Goal: Task Accomplishment & Management: Manage account settings

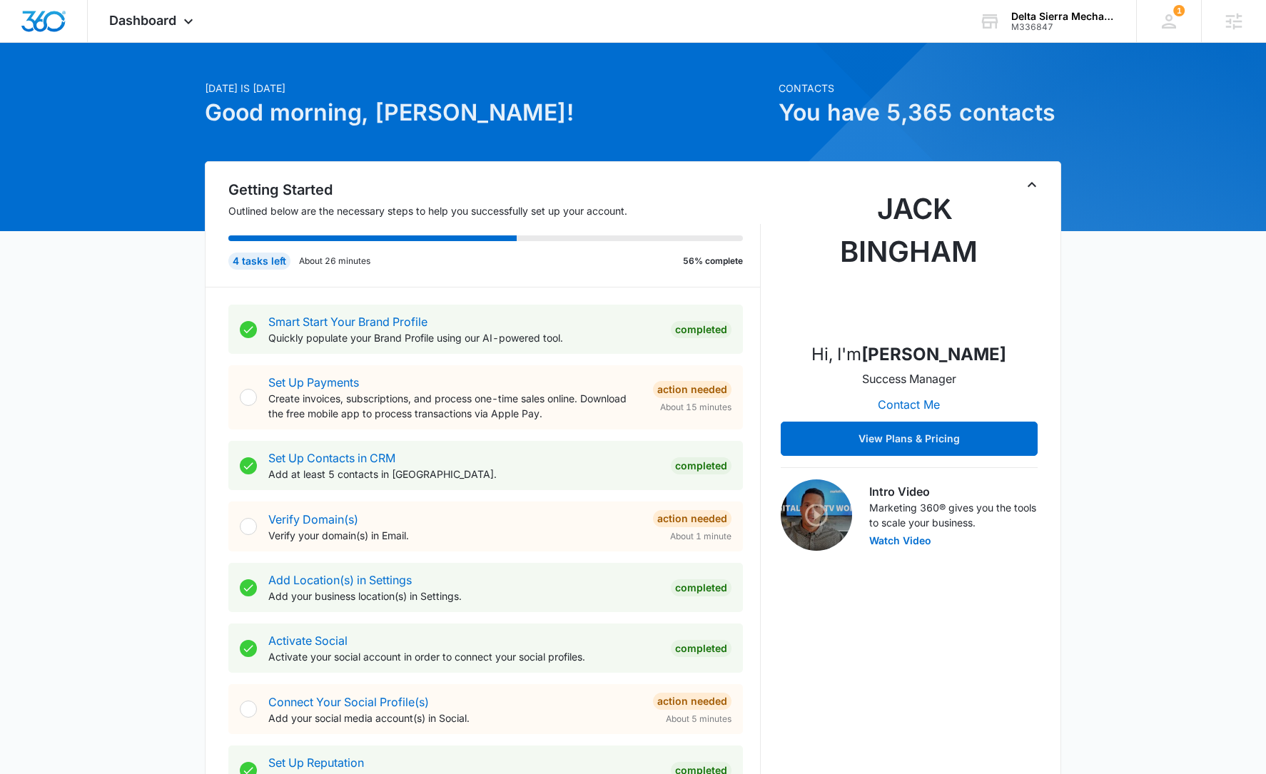
scroll to position [401, 0]
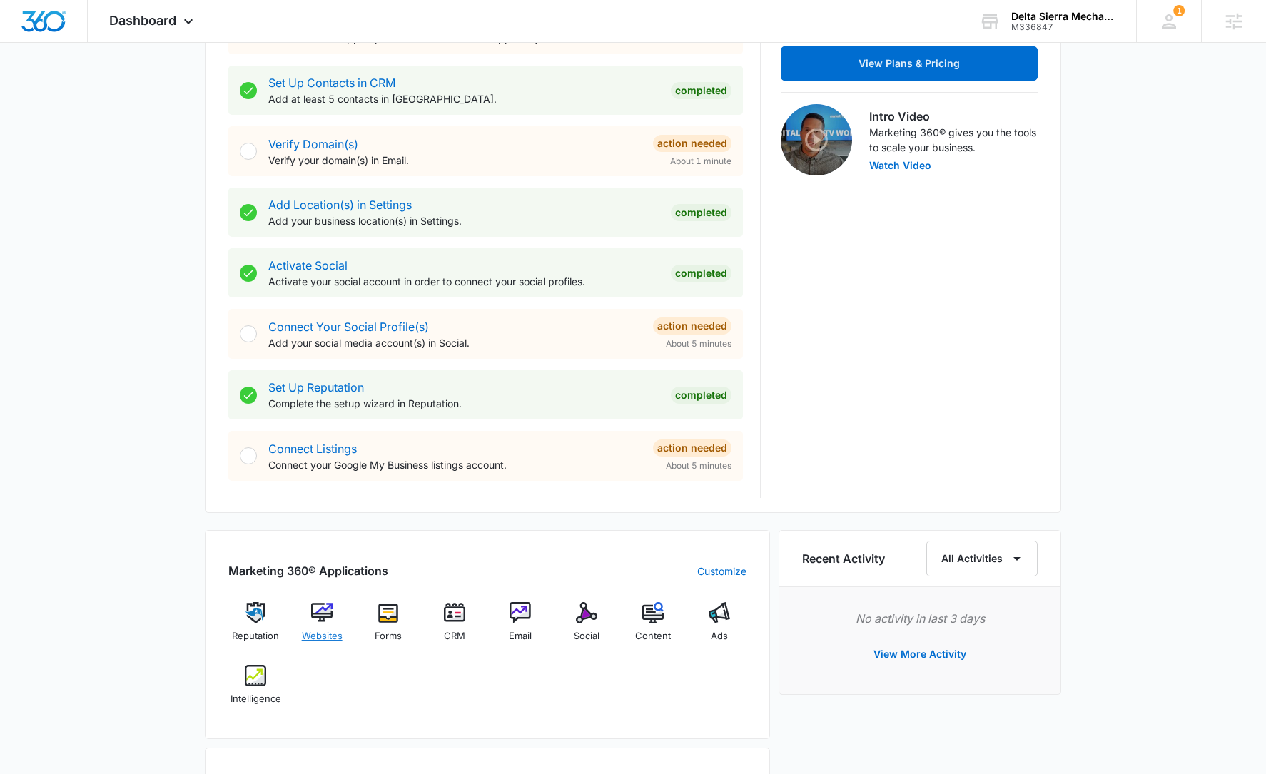
click at [307, 619] on div "Websites" at bounding box center [322, 627] width 55 height 51
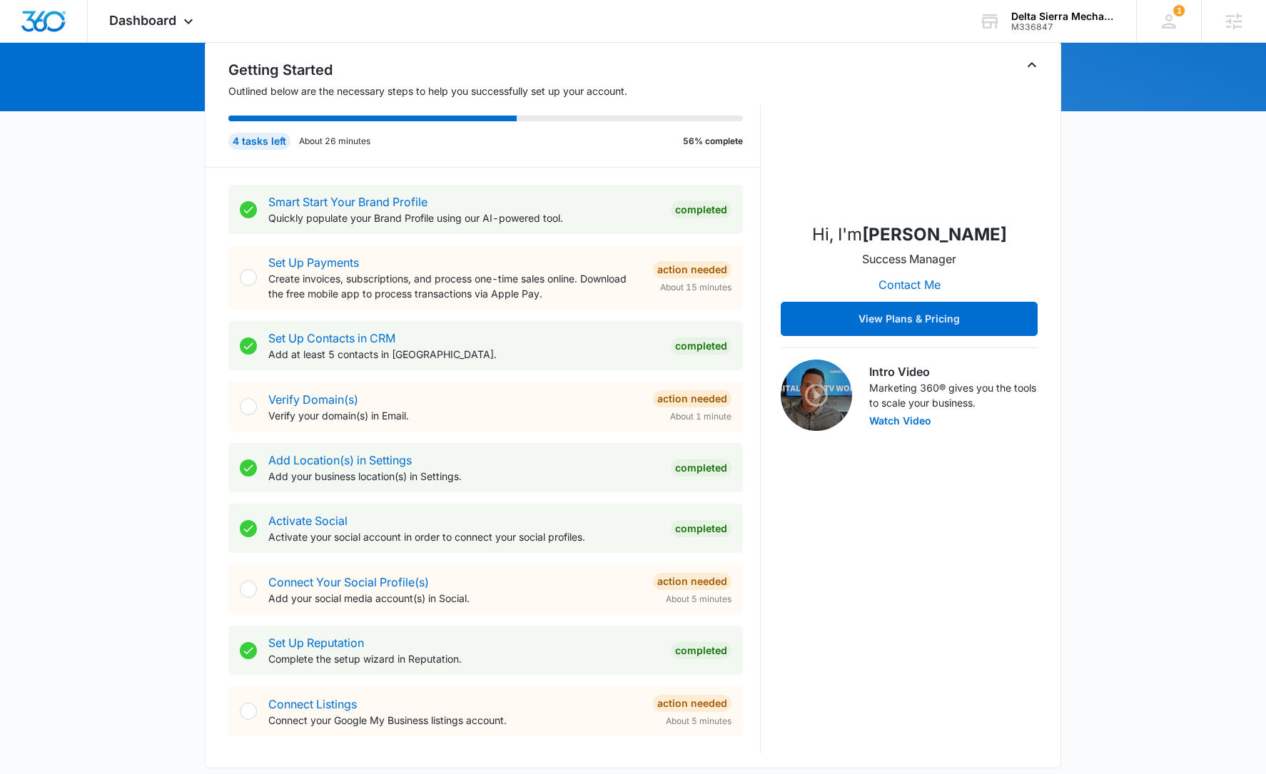
scroll to position [478, 0]
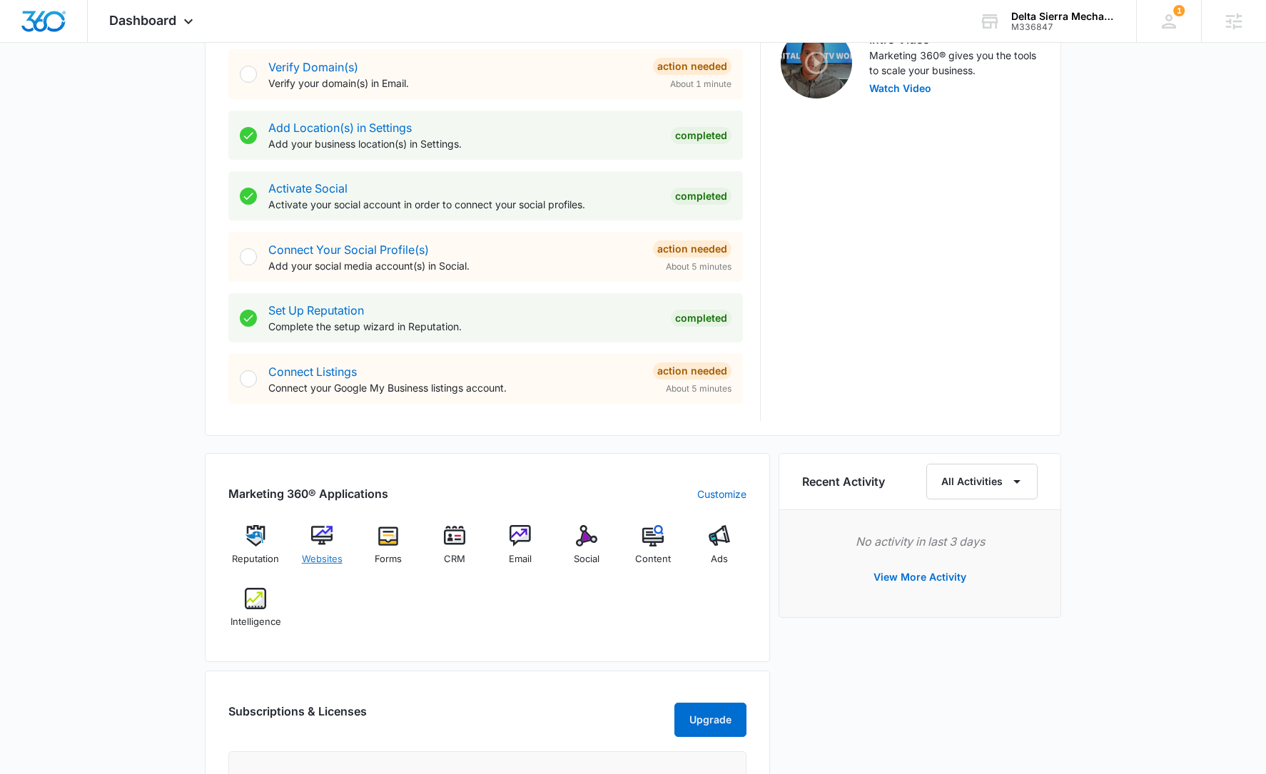
click at [330, 545] on img at bounding box center [321, 535] width 21 height 21
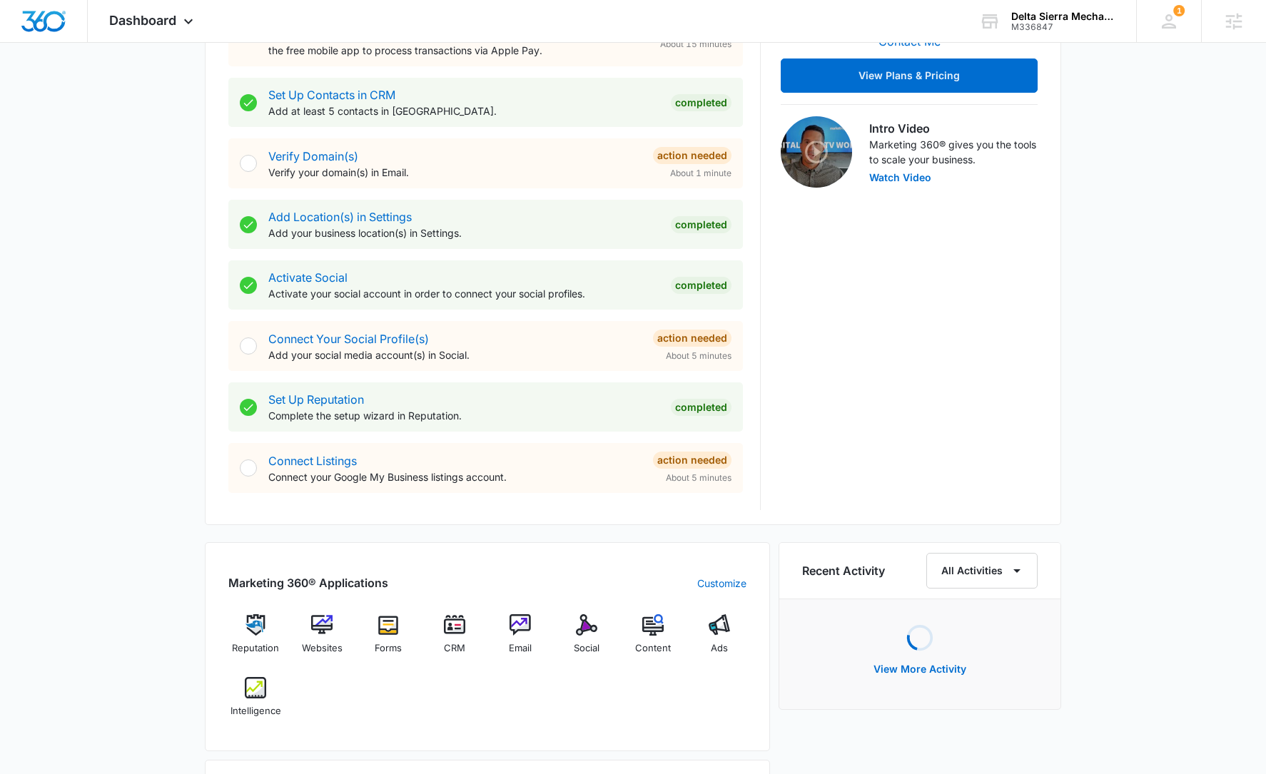
scroll to position [758, 0]
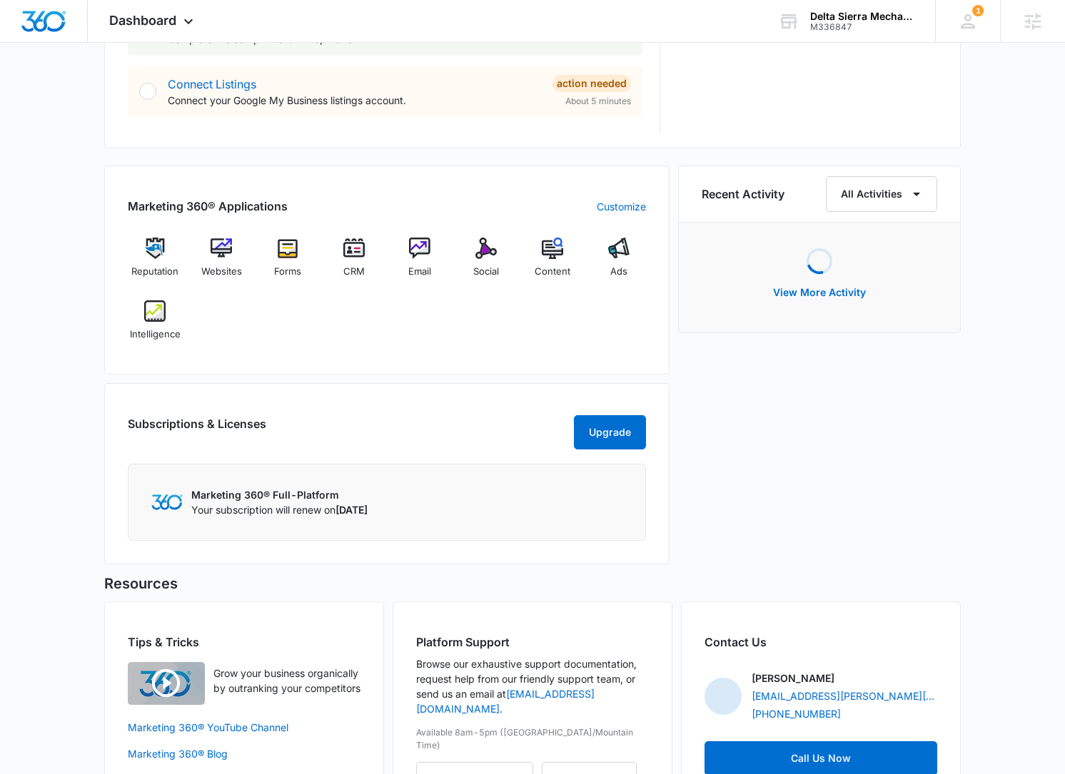
scroll to position [774, 0]
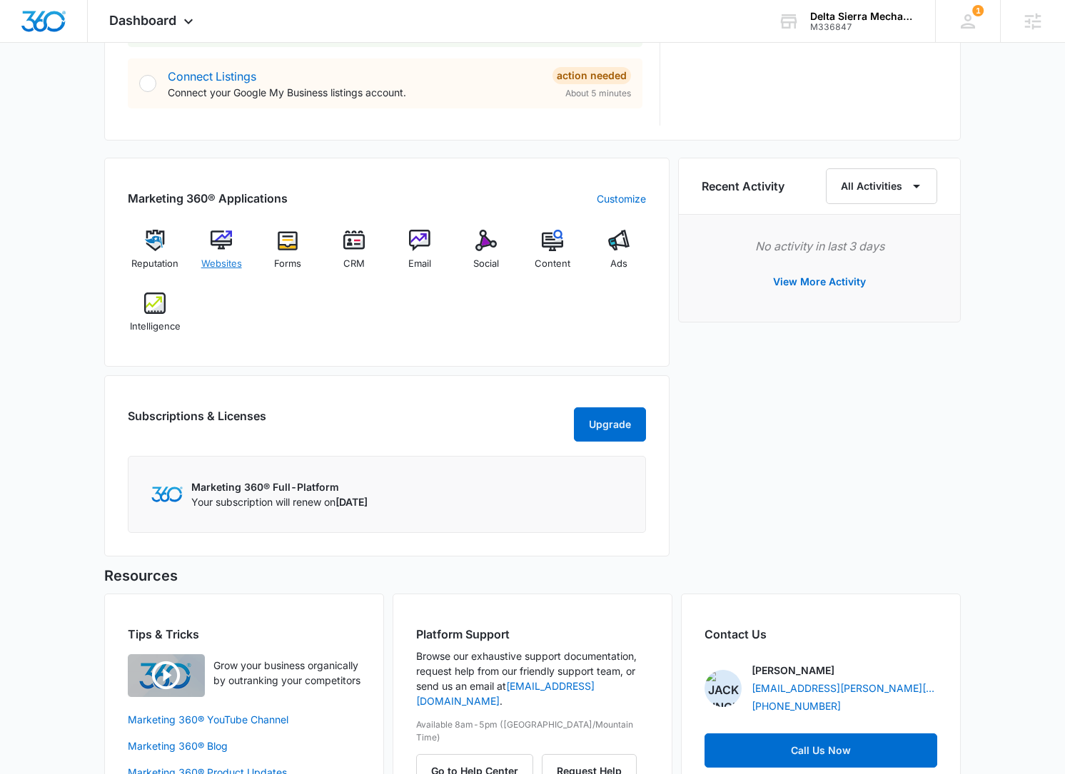
click at [218, 258] on span "Websites" at bounding box center [221, 264] width 41 height 14
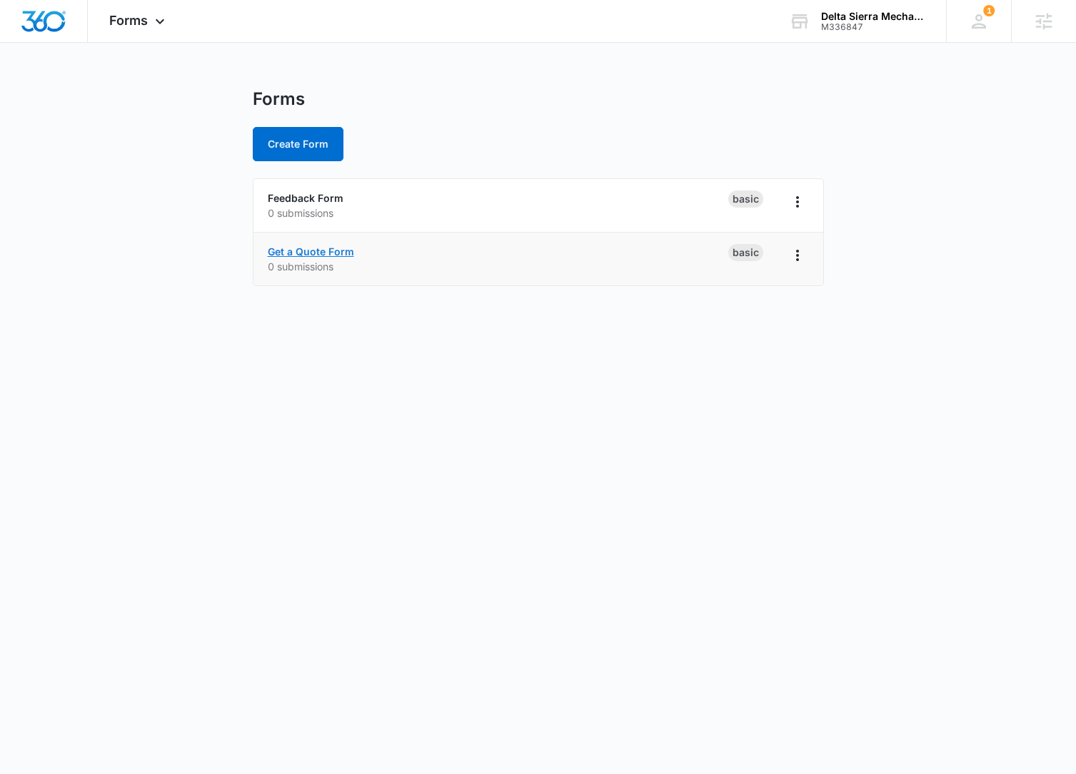
click at [326, 252] on link "Get a Quote Form" at bounding box center [311, 252] width 86 height 12
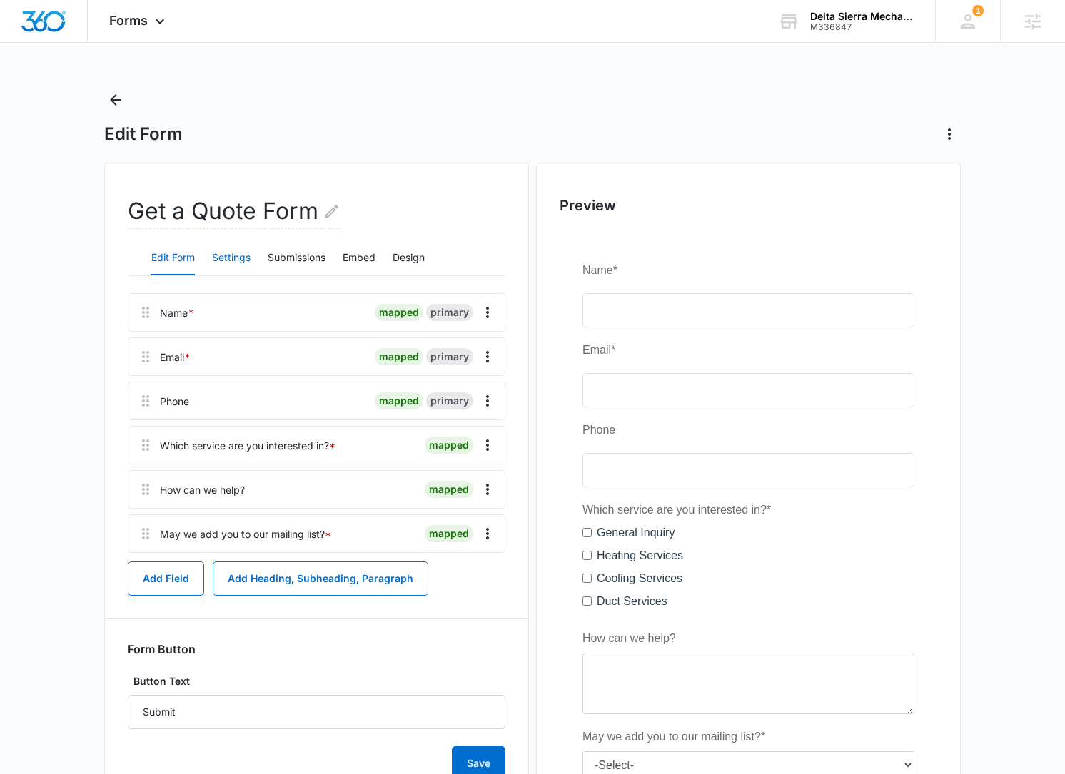
click at [233, 259] on button "Settings" at bounding box center [231, 258] width 39 height 34
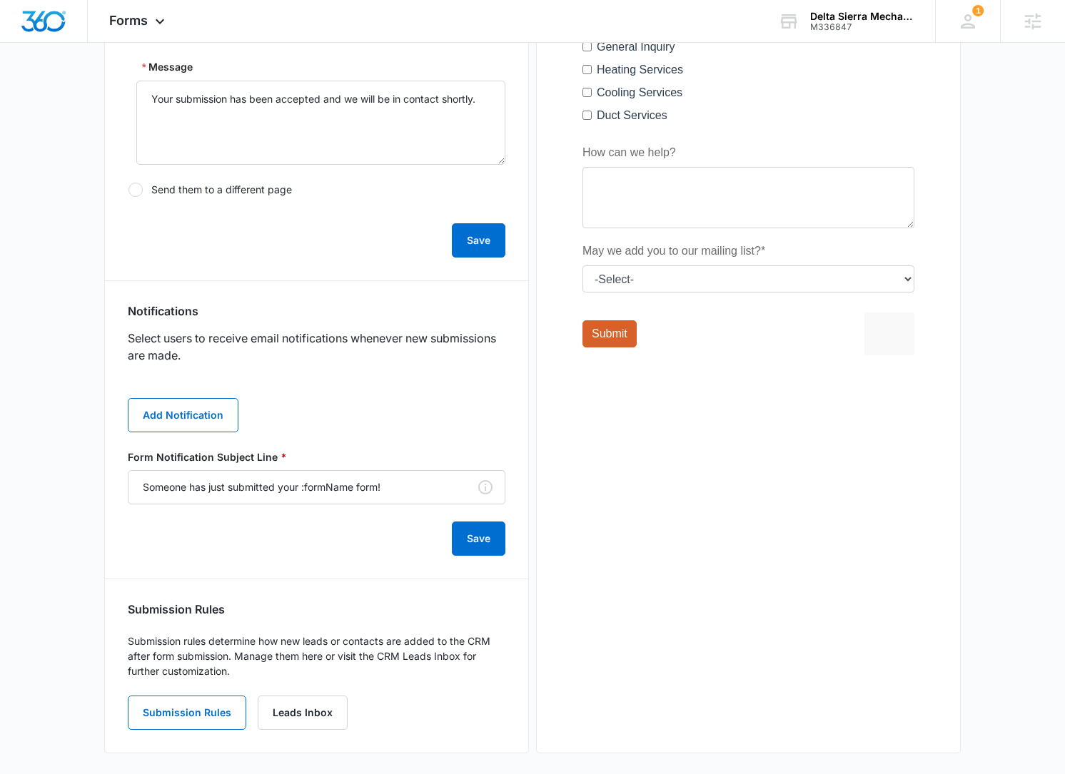
scroll to position [489, 0]
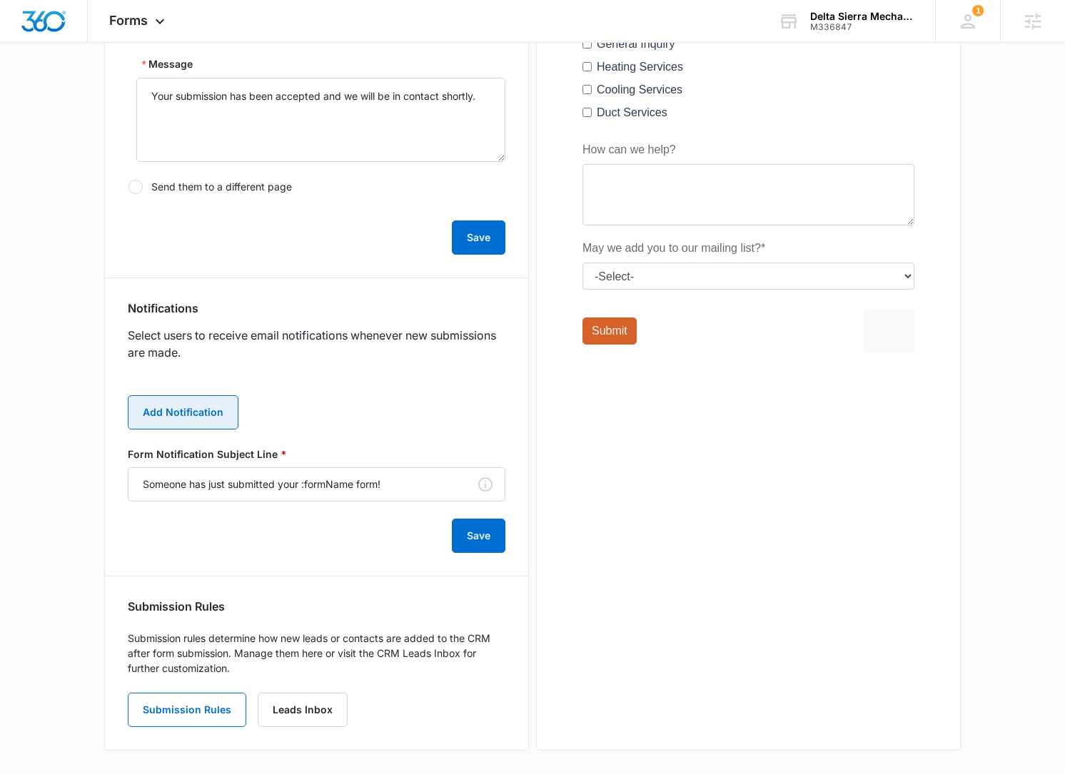
click at [200, 420] on button "Add Notification" at bounding box center [183, 412] width 111 height 34
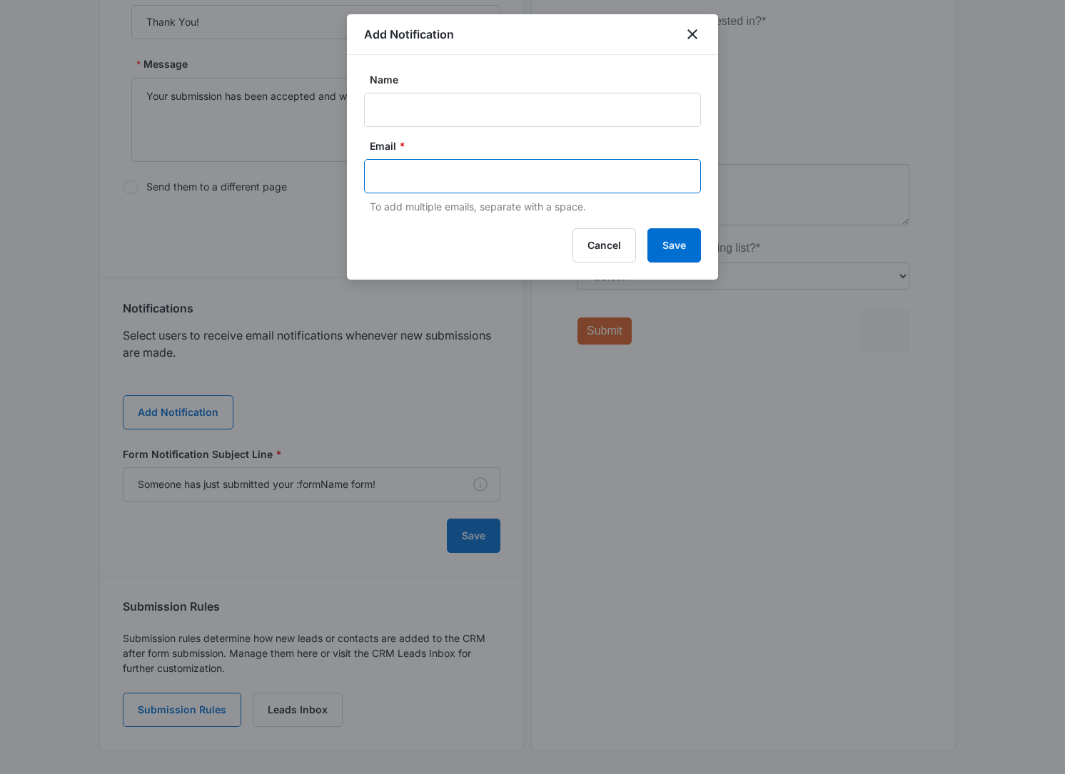
click at [470, 168] on input "text" at bounding box center [534, 176] width 310 height 21
paste input "Hvacserviceexpertsusa@gmail.com"
type input "Hvacserviceexpertsusa@gmail.com"
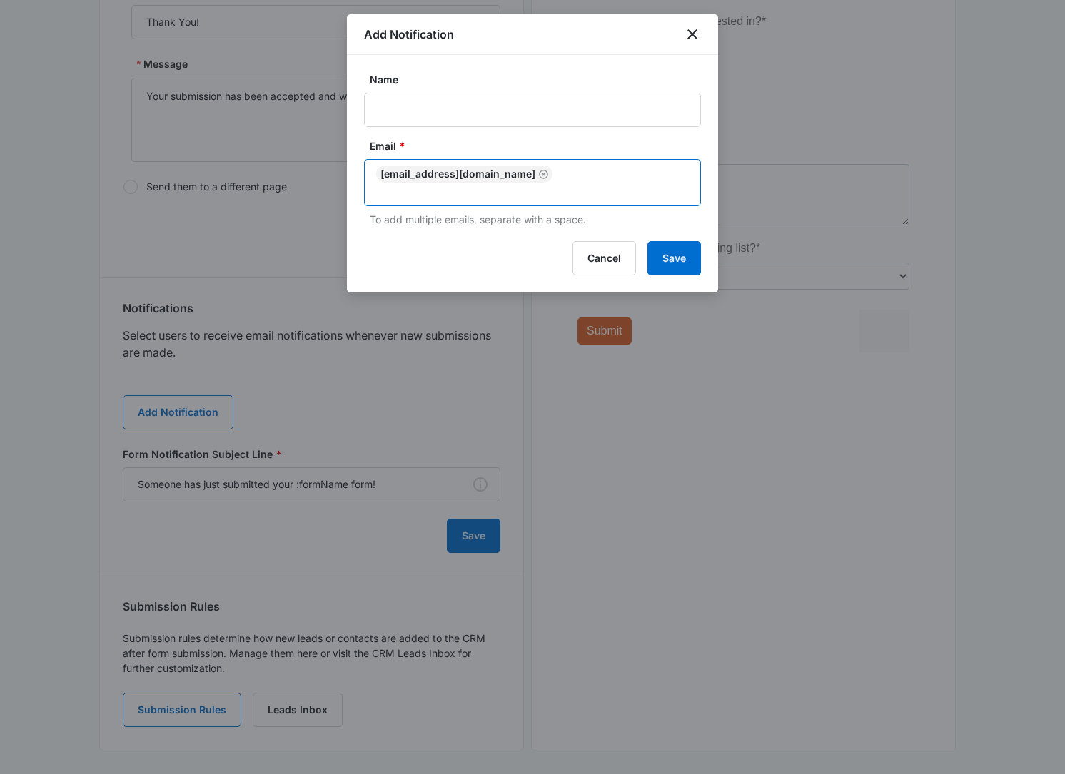
paste input "michaelwoods.se@gmail.com"
type input "michaelwoods.se@gmail.com"
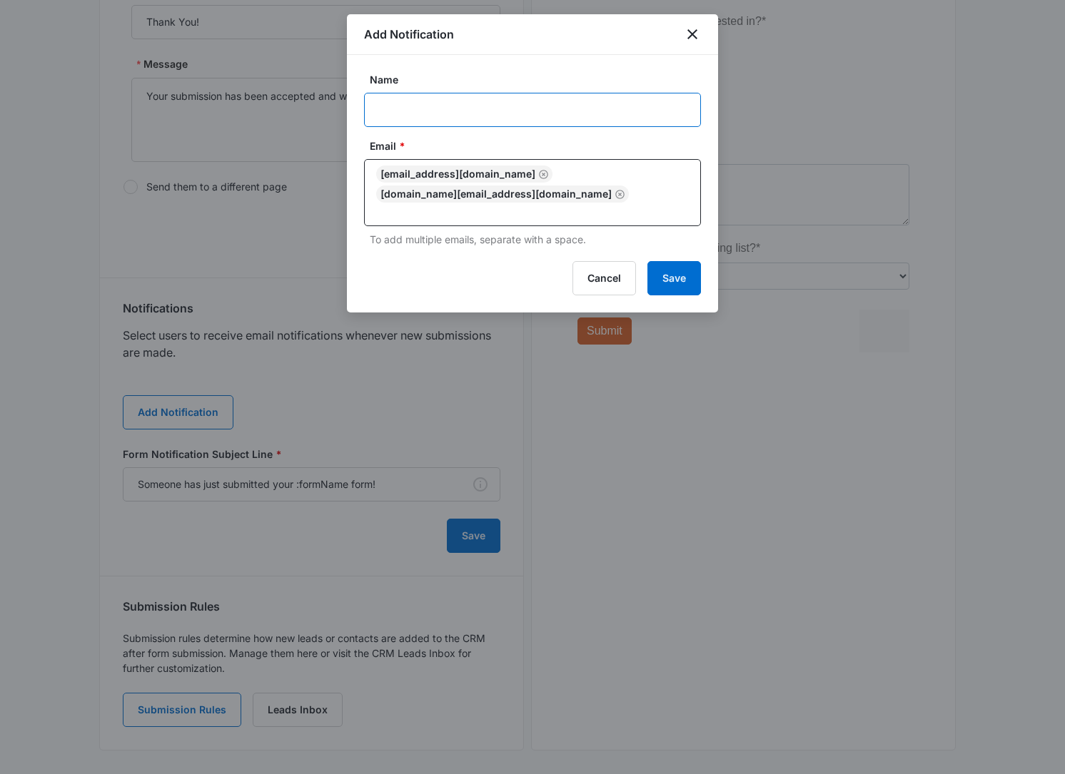
click at [498, 101] on input "Name" at bounding box center [532, 110] width 337 height 34
paste input "Delta Sierra Mechanical"
type input "Delta Sierra Mechanical"
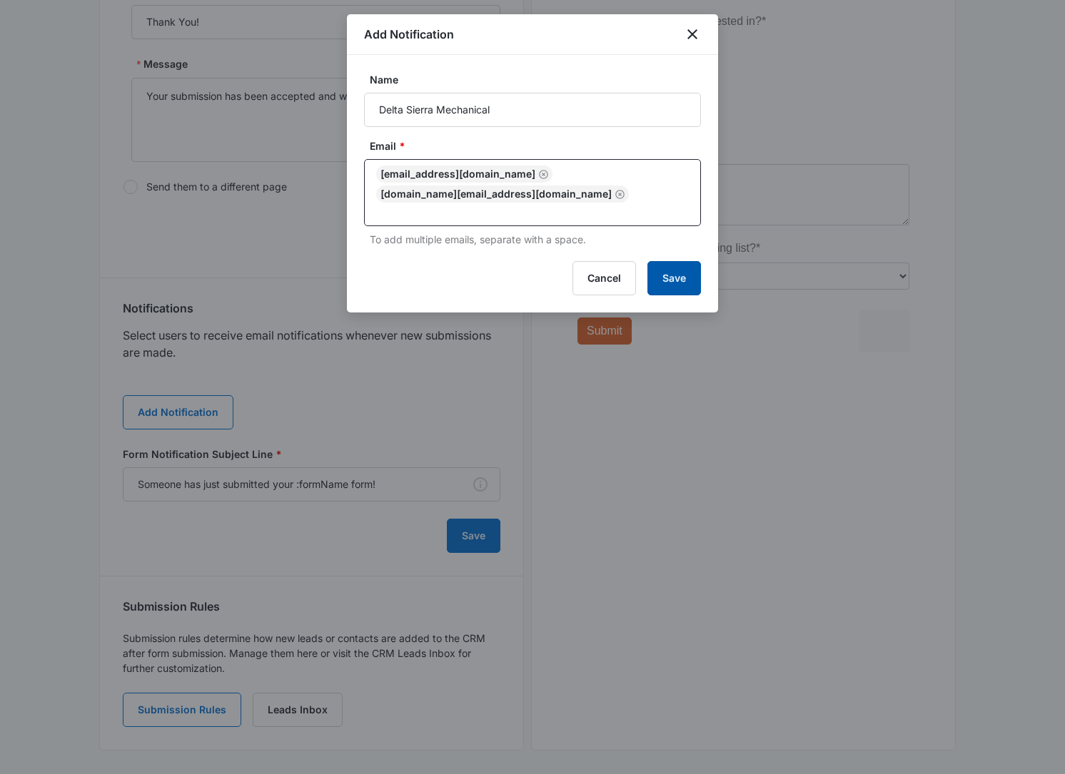
click at [668, 280] on button "Save" at bounding box center [674, 278] width 54 height 34
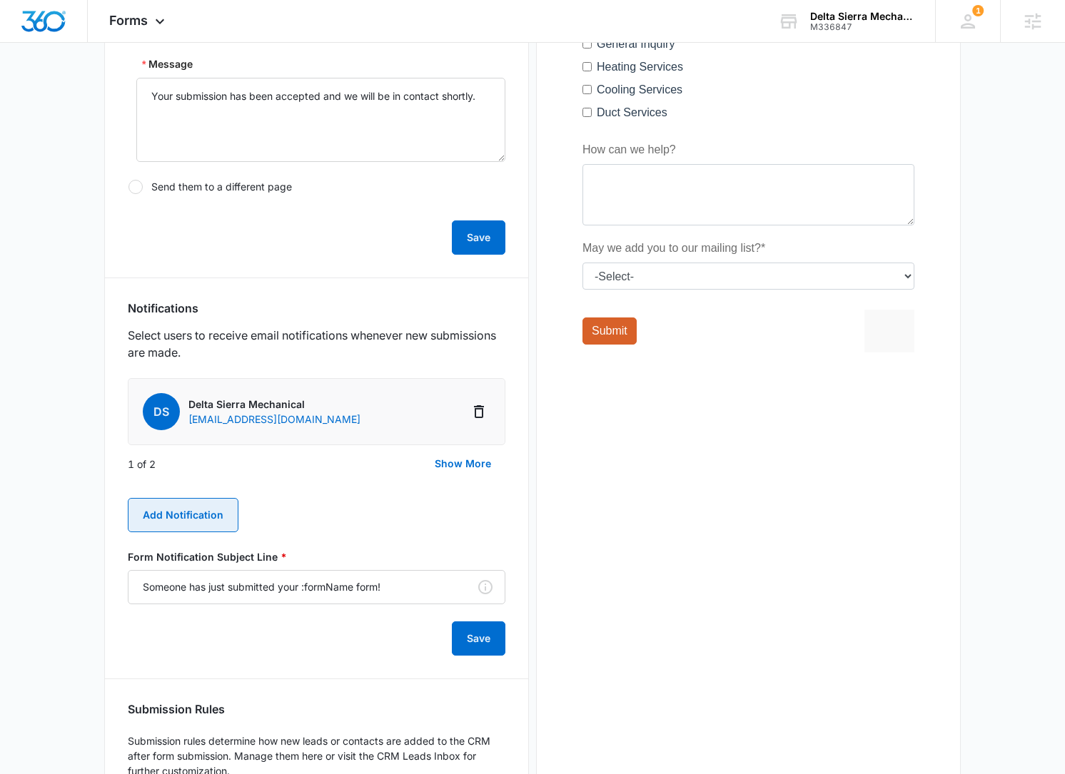
click at [184, 516] on button "Add Notification" at bounding box center [183, 515] width 111 height 34
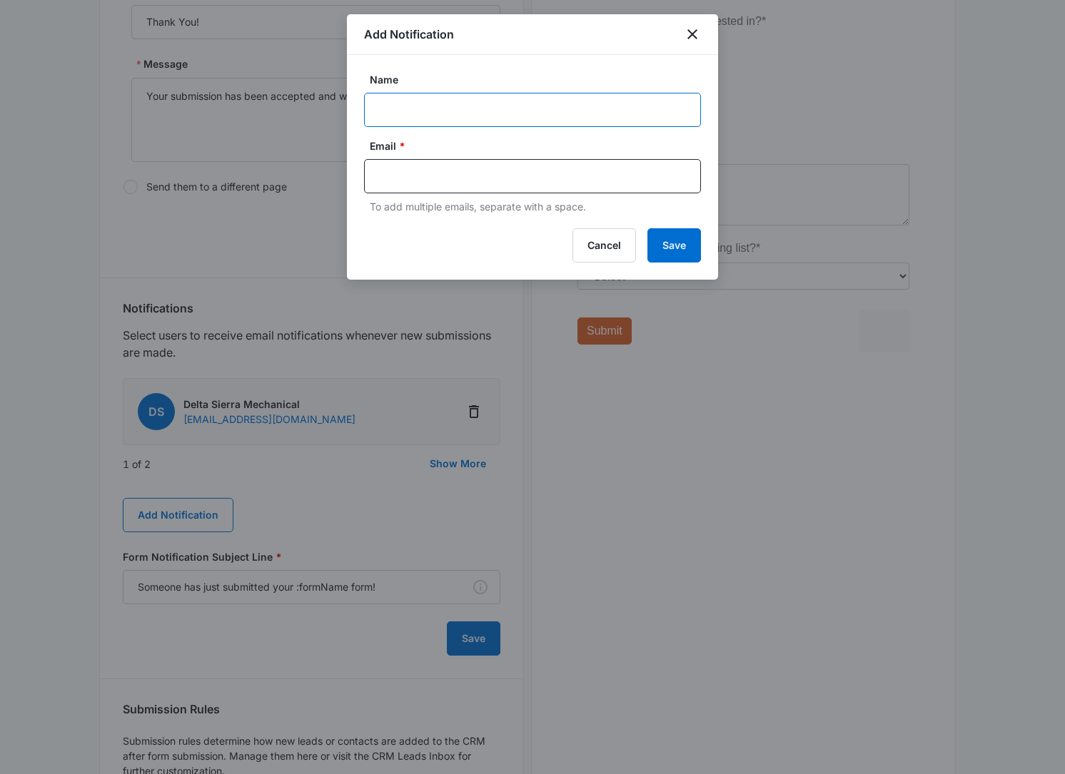
click at [461, 96] on input "Name" at bounding box center [532, 110] width 337 height 34
paste input "M336847"
type input "M336847 Delta Sierra Mechanical"
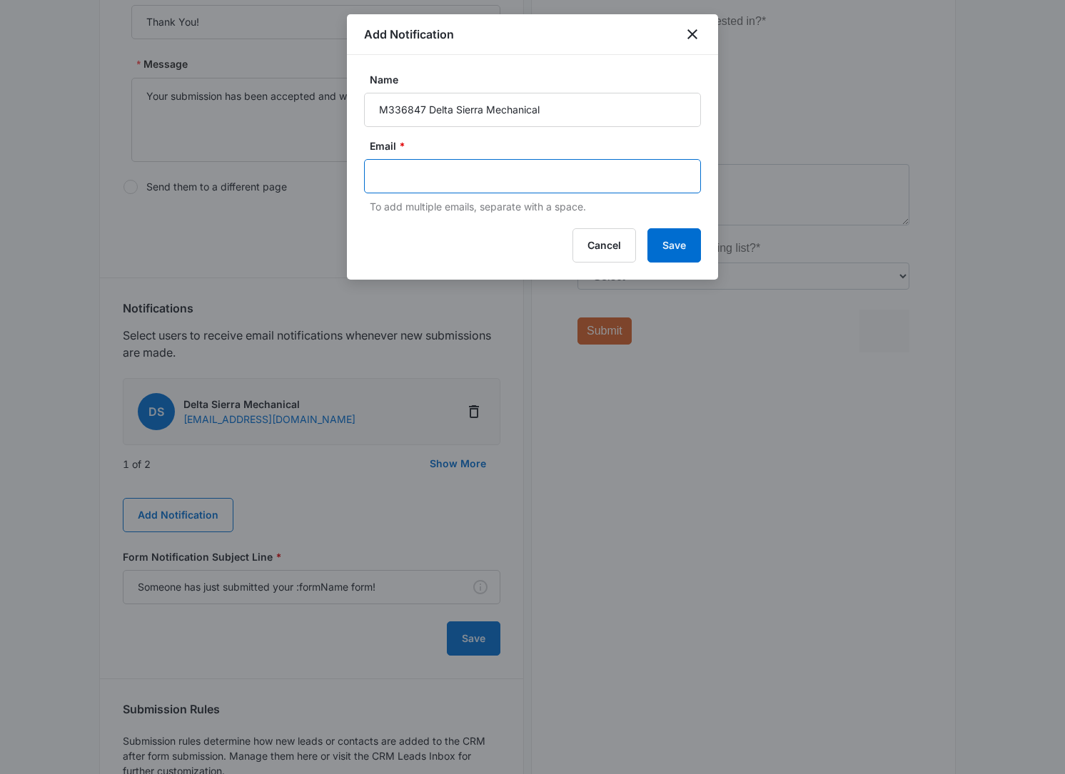
click at [390, 181] on input "text" at bounding box center [534, 176] width 310 height 21
type input "[EMAIL_ADDRESS][PERSON_NAME][DOMAIN_NAME]"
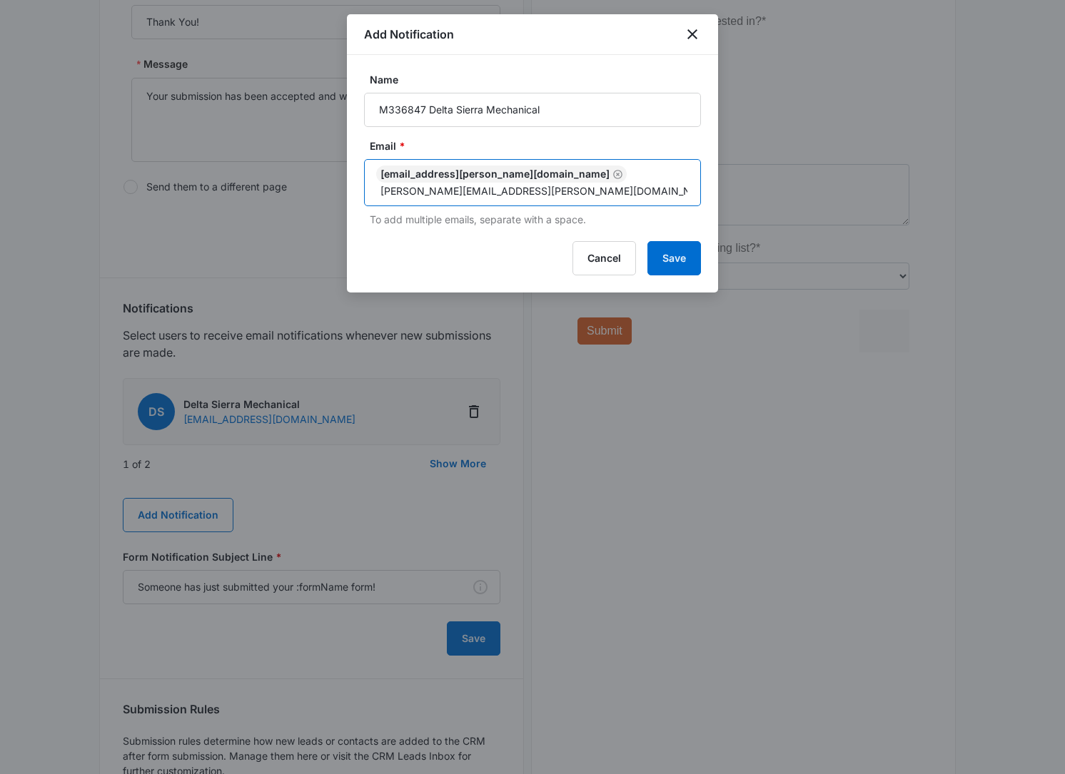
type input "adam.eaton@madwire.com"
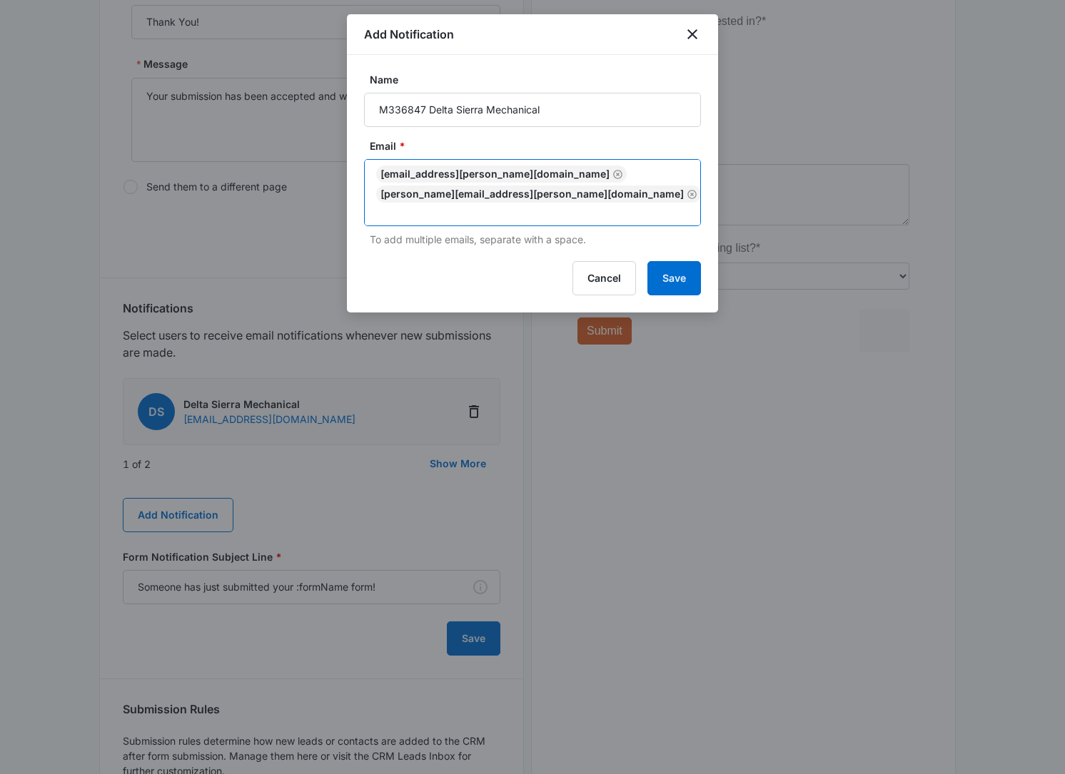
scroll to position [93, 0]
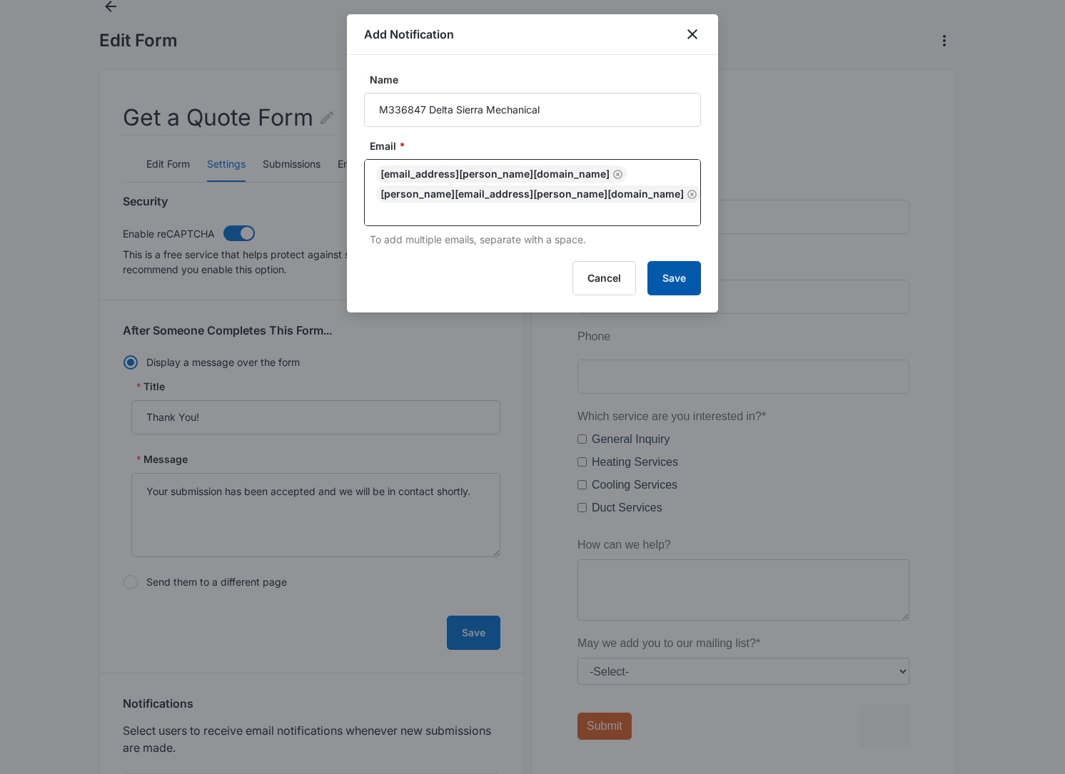
click at [665, 261] on button "Save" at bounding box center [674, 278] width 54 height 34
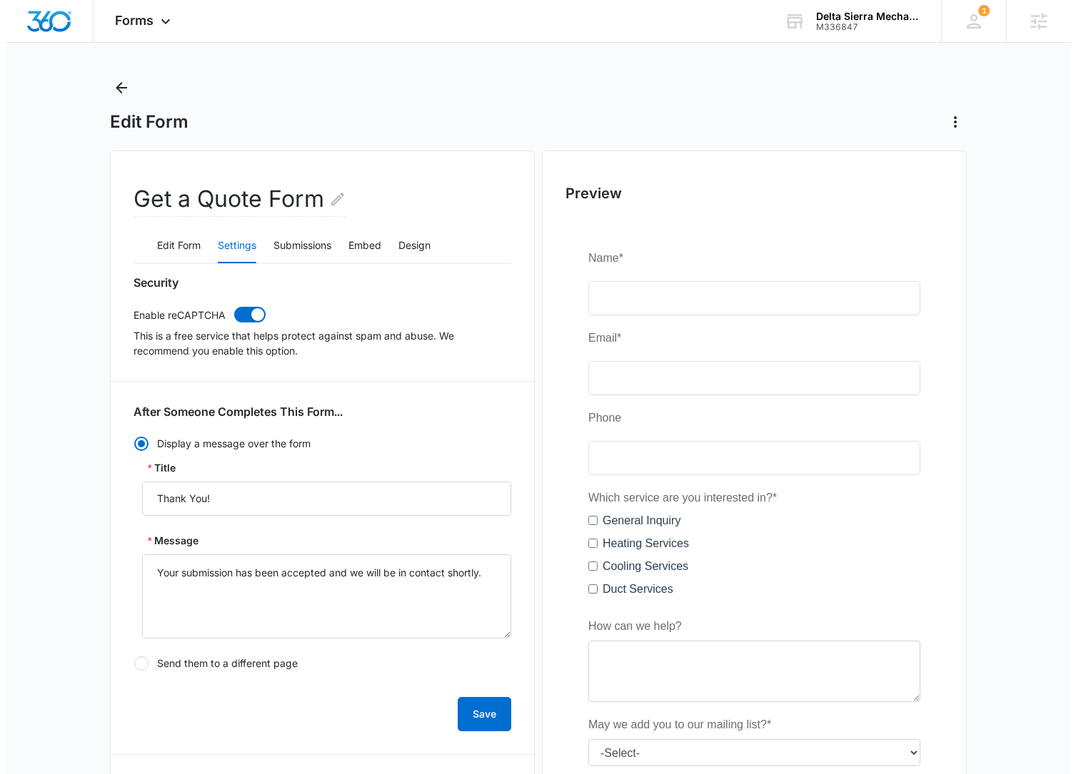
scroll to position [0, 0]
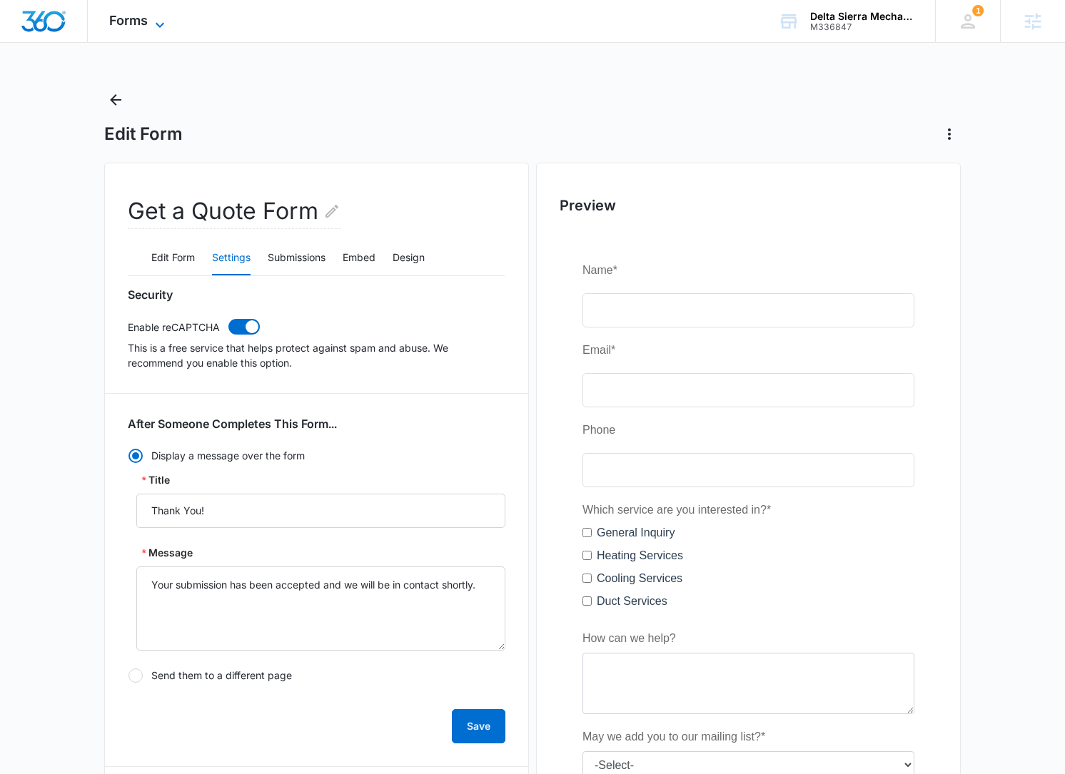
click at [139, 20] on span "Forms" at bounding box center [128, 20] width 39 height 15
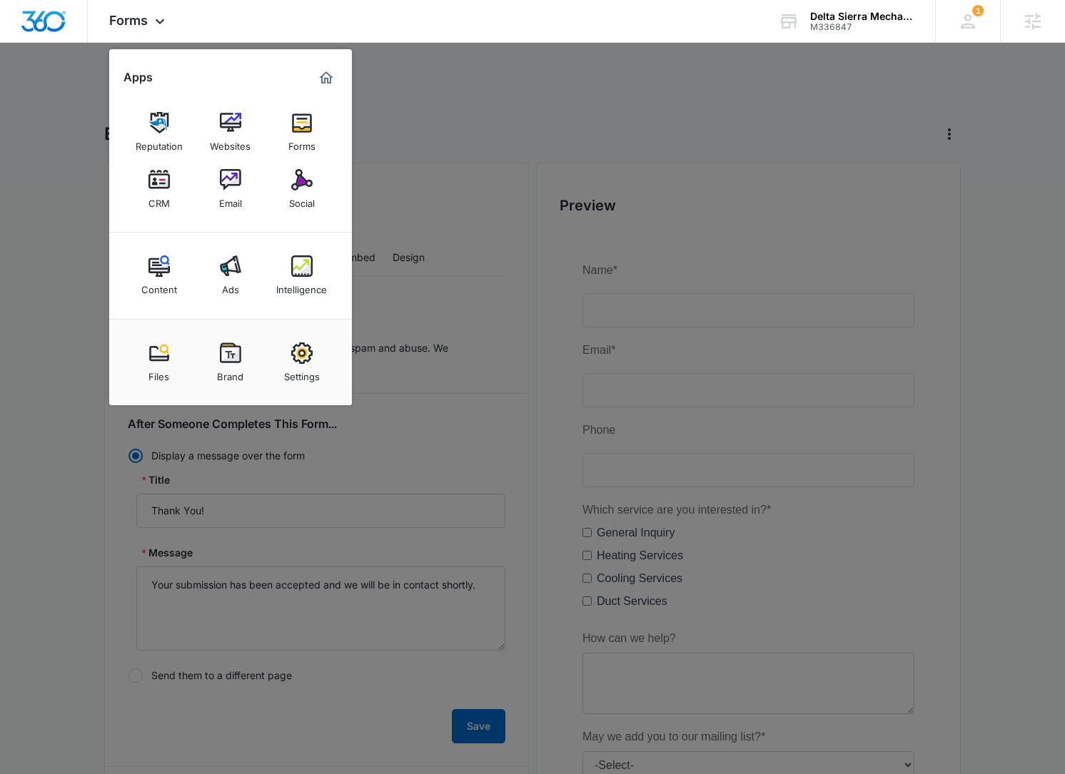
click at [158, 179] on img at bounding box center [158, 179] width 21 height 21
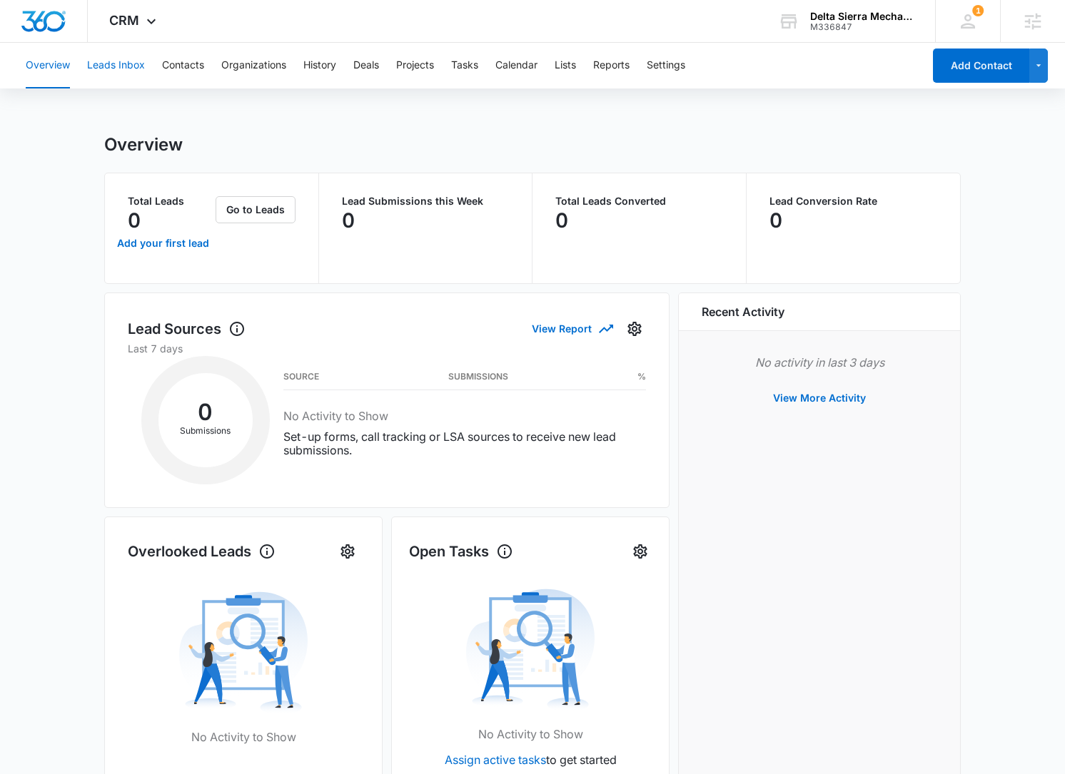
click at [102, 67] on button "Leads Inbox" at bounding box center [116, 66] width 58 height 46
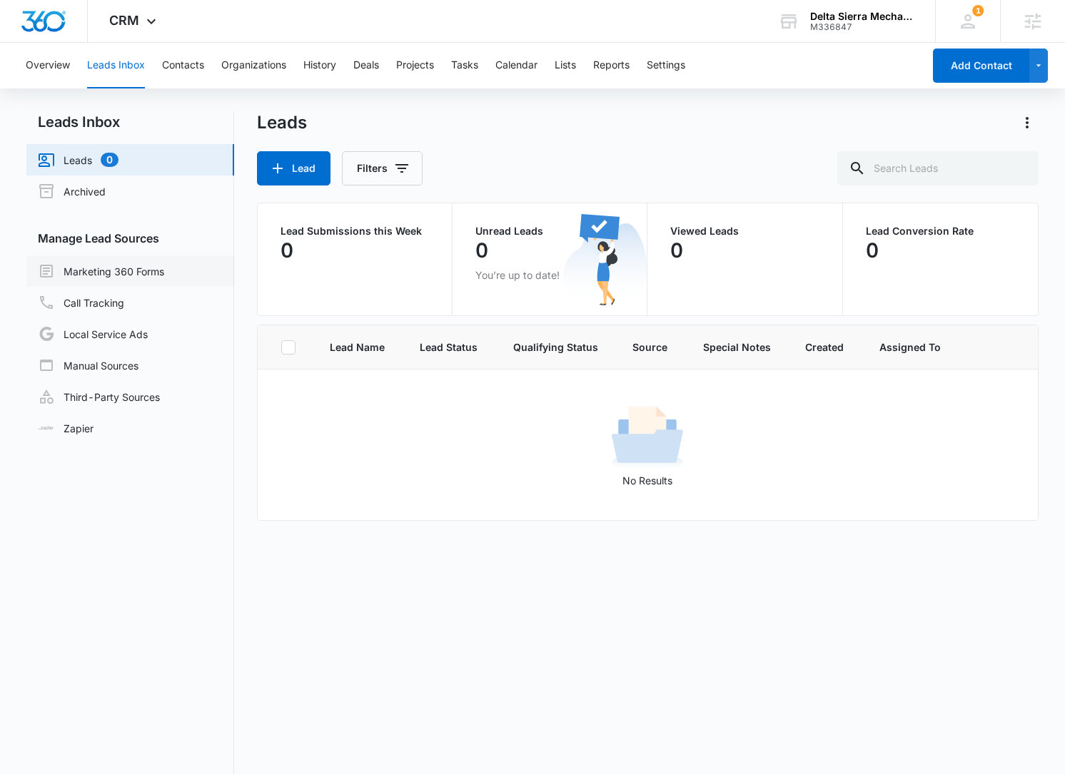
click at [126, 272] on link "Marketing 360 Forms" at bounding box center [101, 271] width 126 height 17
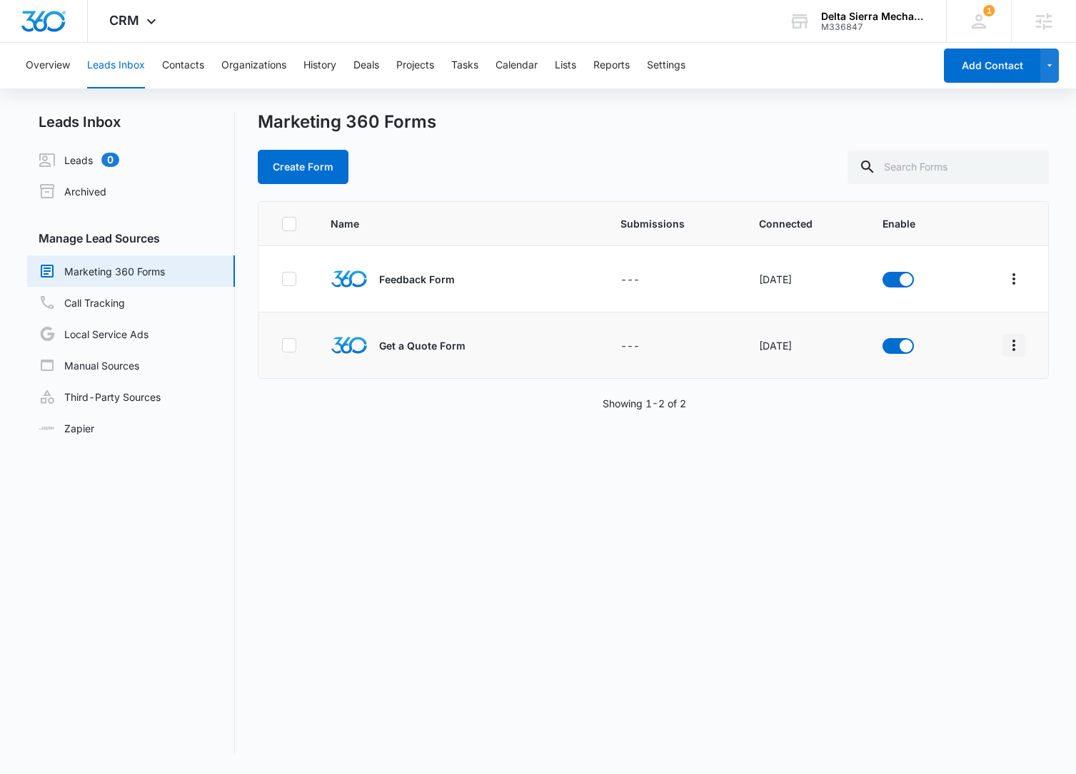
click at [1005, 341] on icon "Overflow Menu" at bounding box center [1013, 345] width 17 height 17
click at [971, 425] on div "Field Mapping" at bounding box center [939, 428] width 81 height 10
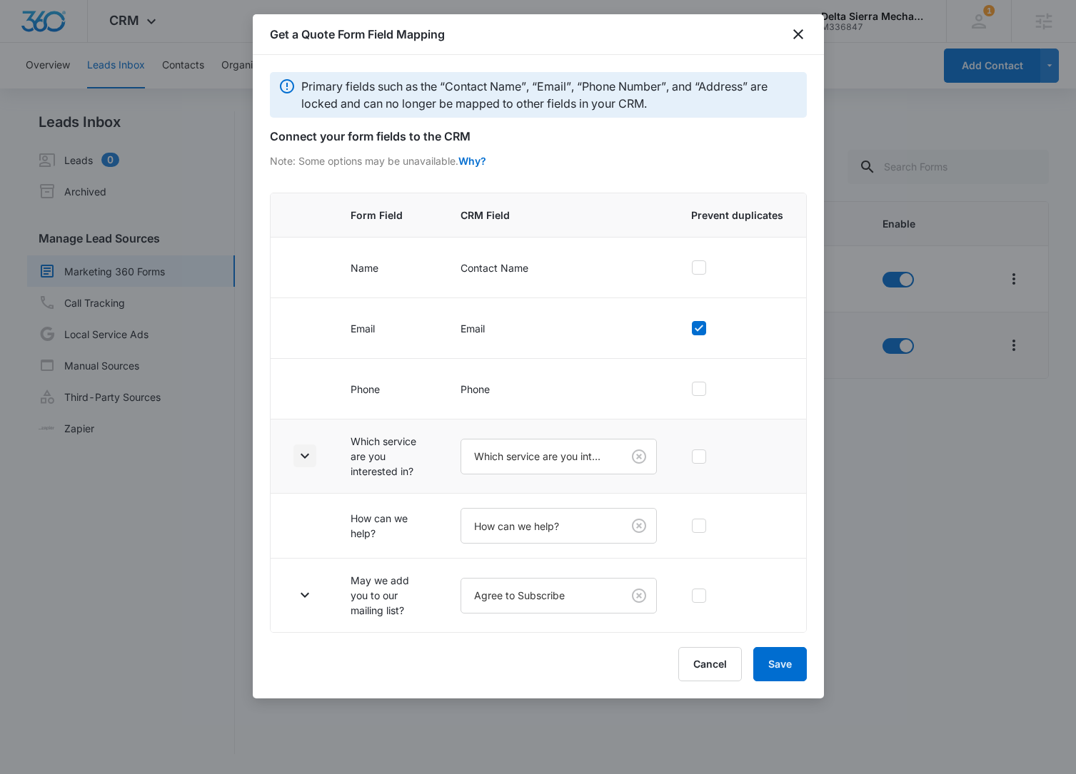
click at [298, 460] on icon "button" at bounding box center [304, 455] width 17 height 17
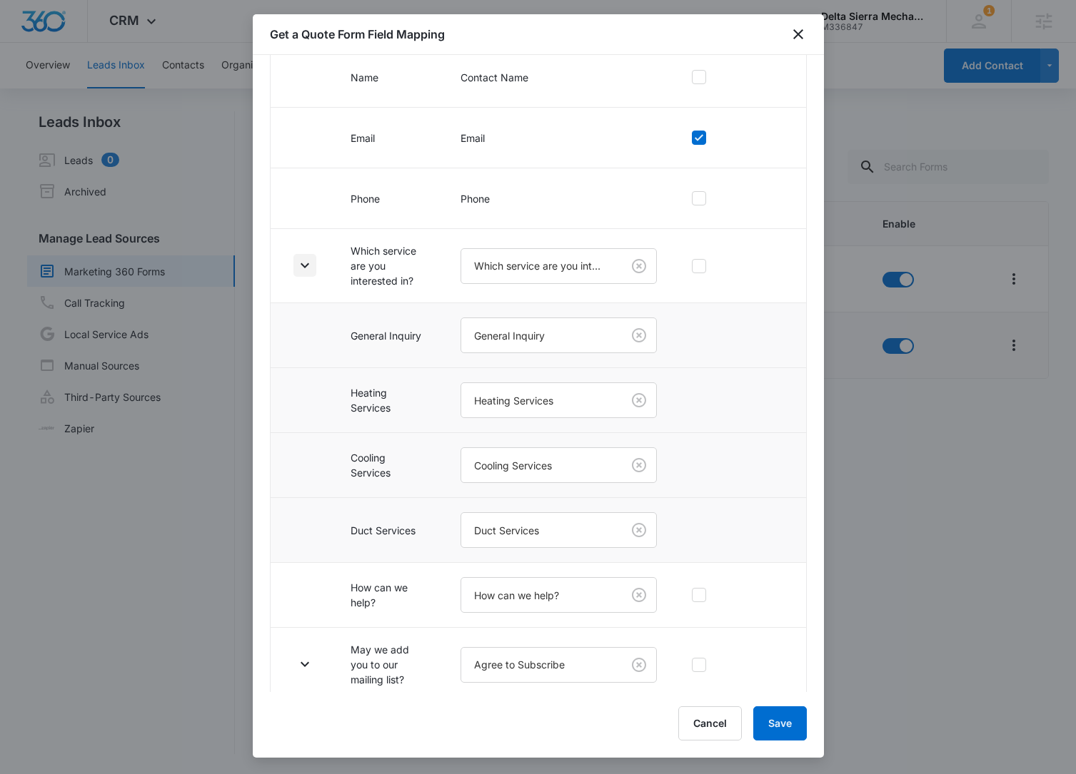
scroll to position [194, 0]
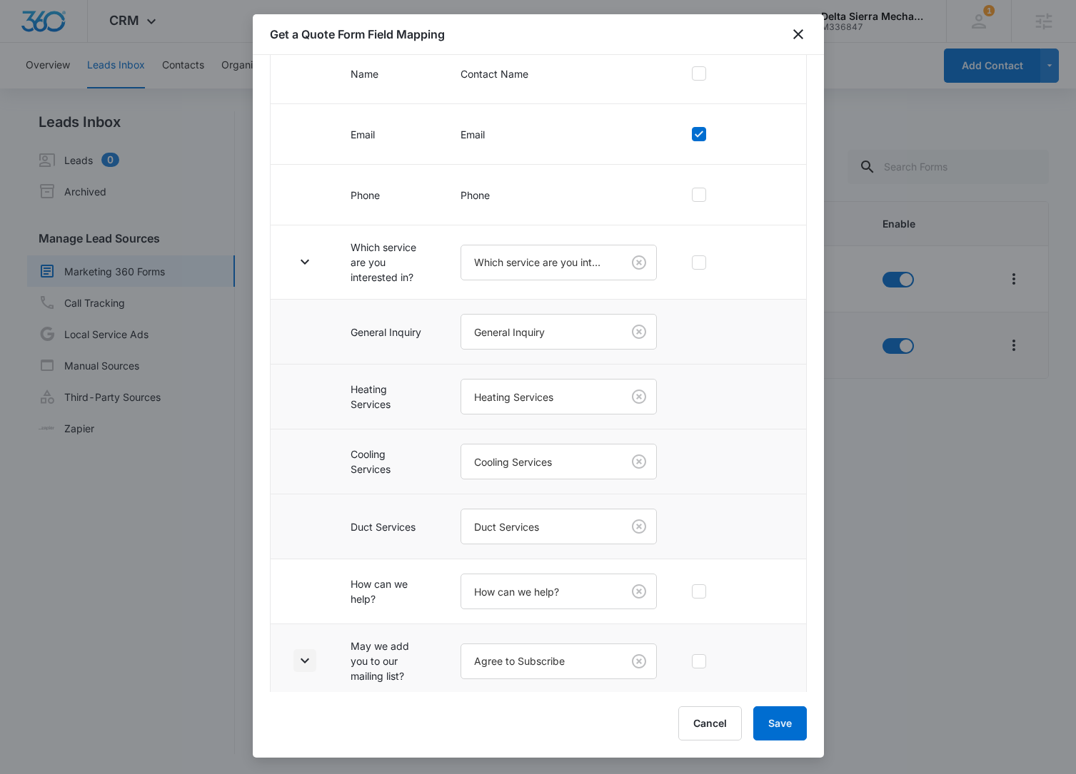
click at [304, 664] on icon "button" at bounding box center [304, 660] width 17 height 17
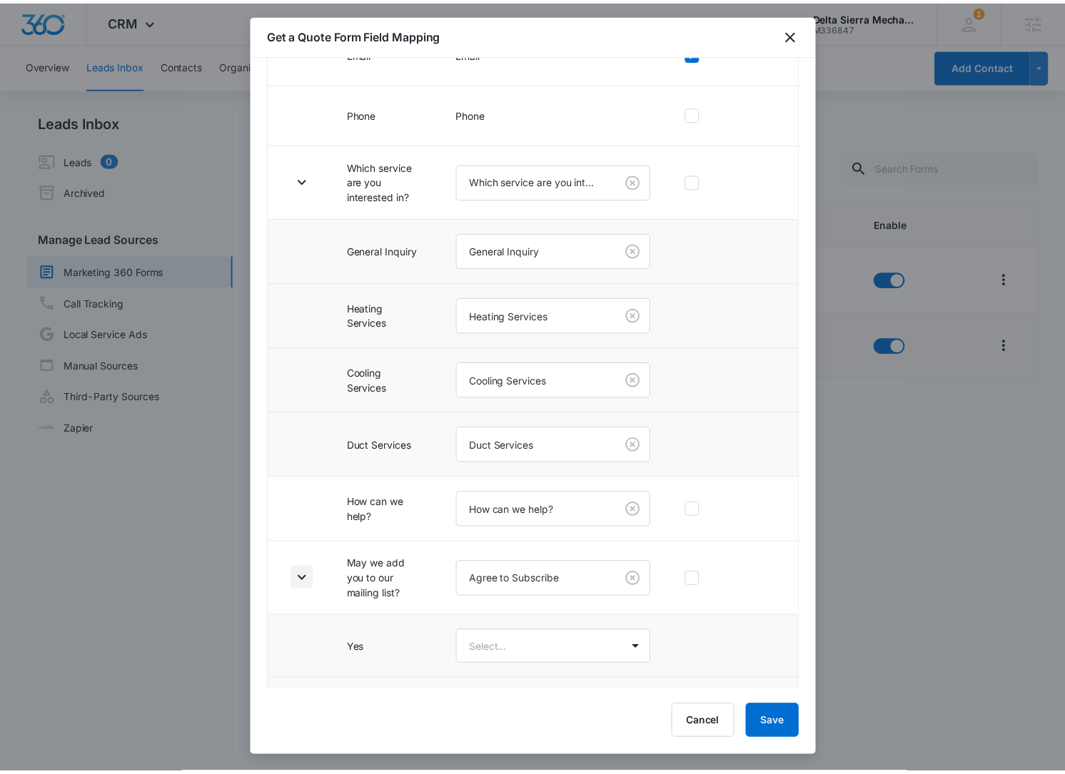
scroll to position [328, 0]
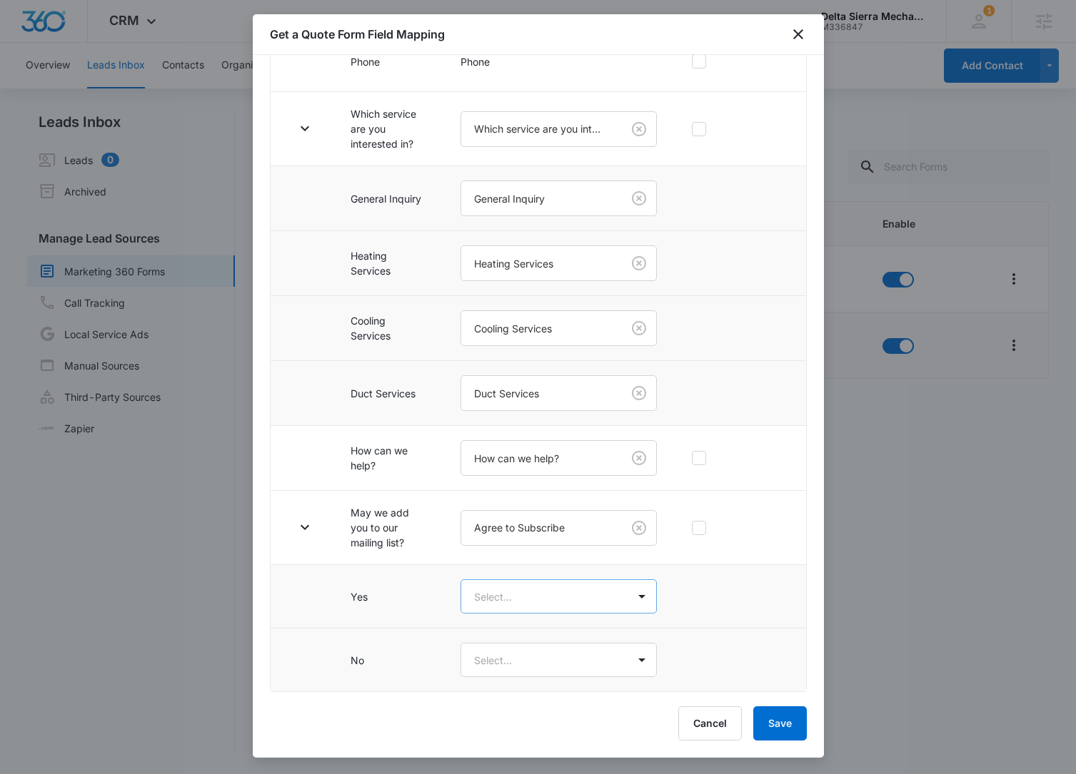
click at [501, 600] on body "CRM Apps Reputation Websites Forms CRM Email Social Content Ads Intelligence Fi…" at bounding box center [538, 387] width 1076 height 774
click at [511, 647] on div "Yes" at bounding box center [552, 646] width 151 height 15
click at [515, 662] on body "CRM Apps Reputation Websites Forms CRM Email Social Content Ads Intelligence Fi…" at bounding box center [538, 387] width 1076 height 774
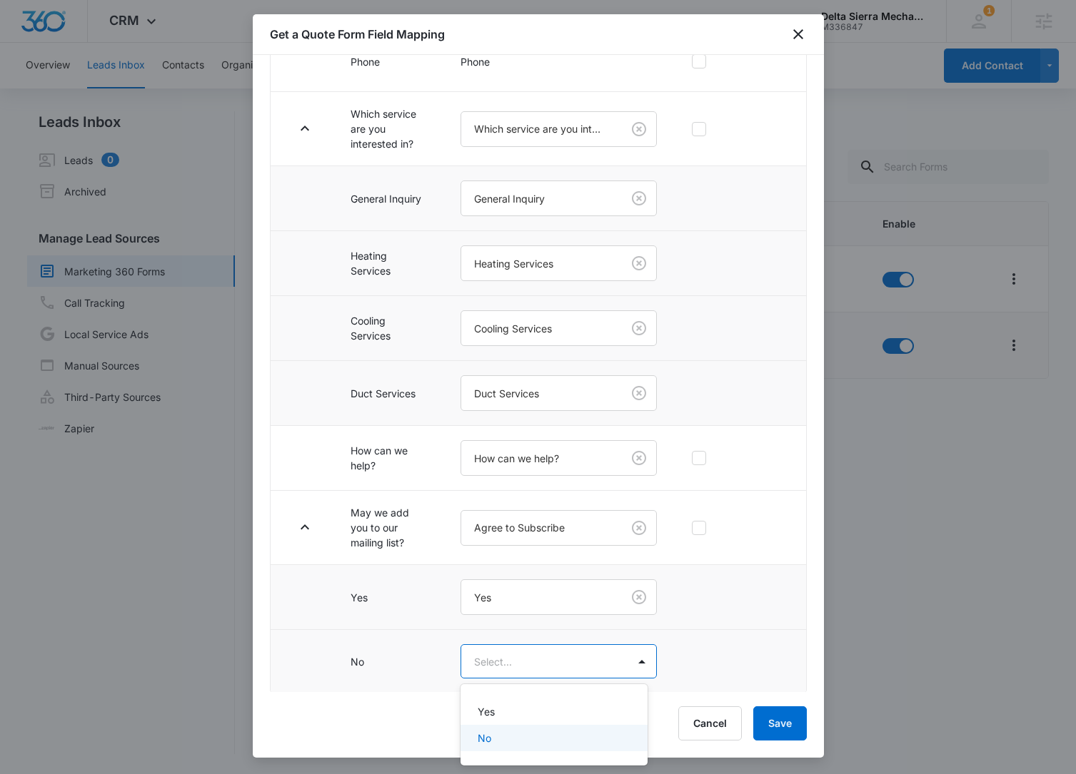
click at [552, 738] on div "No" at bounding box center [552, 738] width 151 height 15
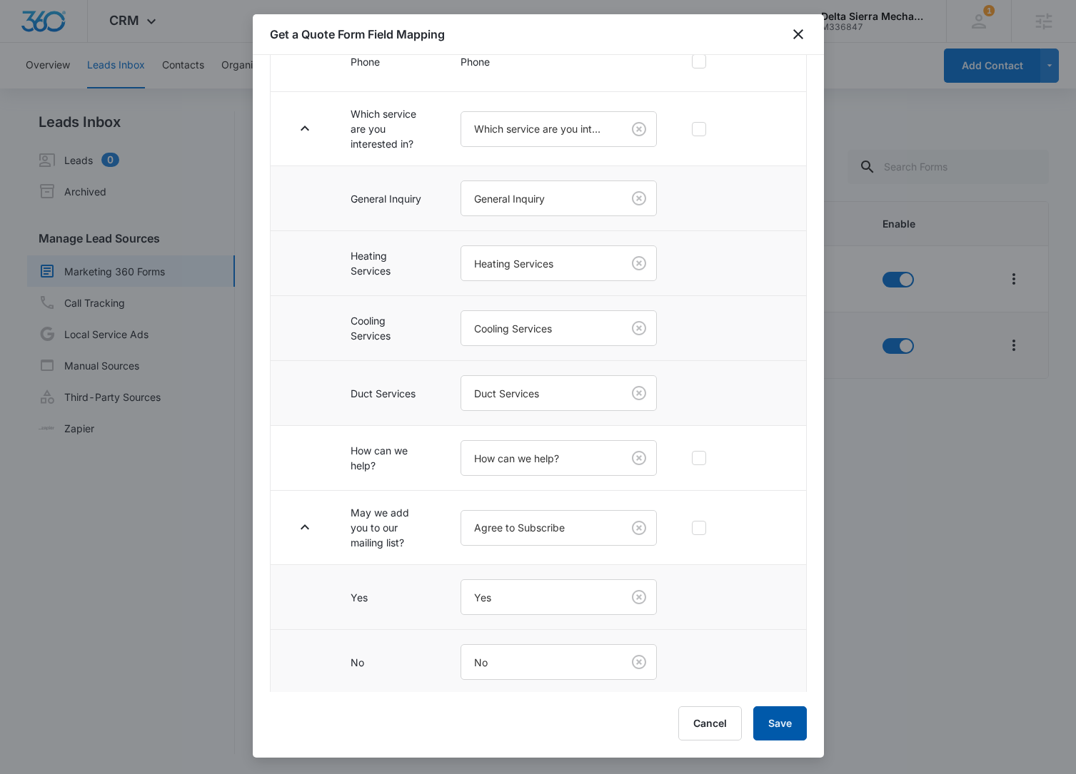
click at [764, 719] on button "Save" at bounding box center [780, 724] width 54 height 34
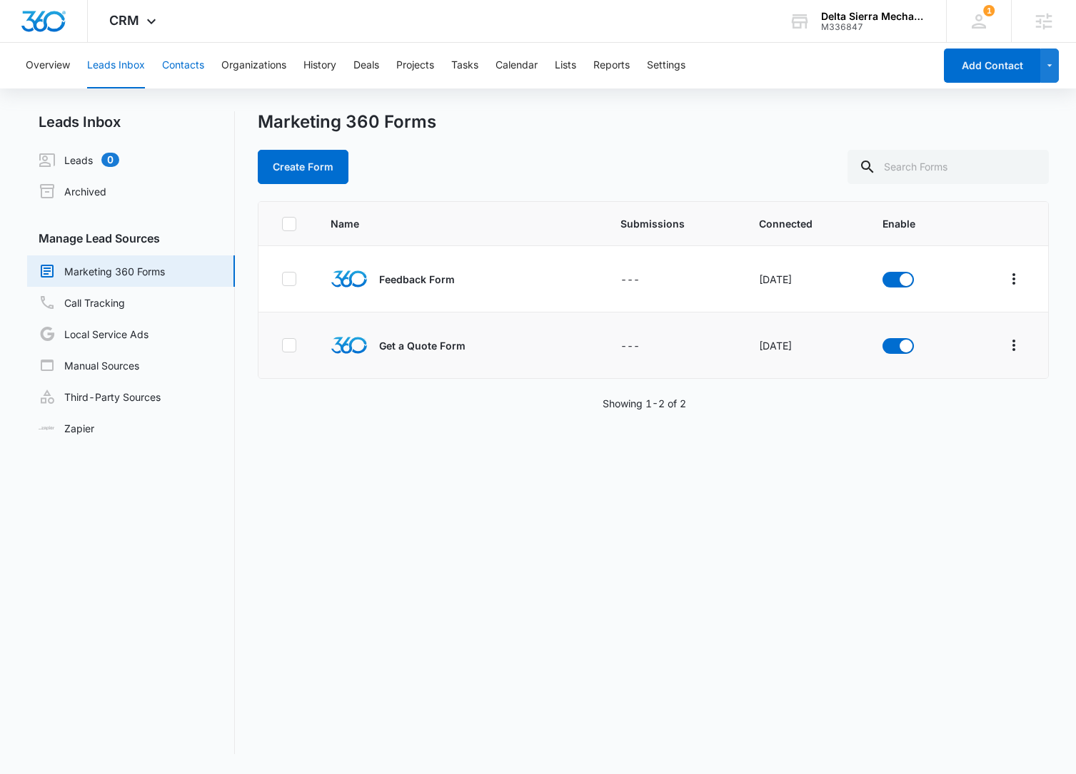
click at [200, 67] on button "Contacts" at bounding box center [183, 66] width 42 height 46
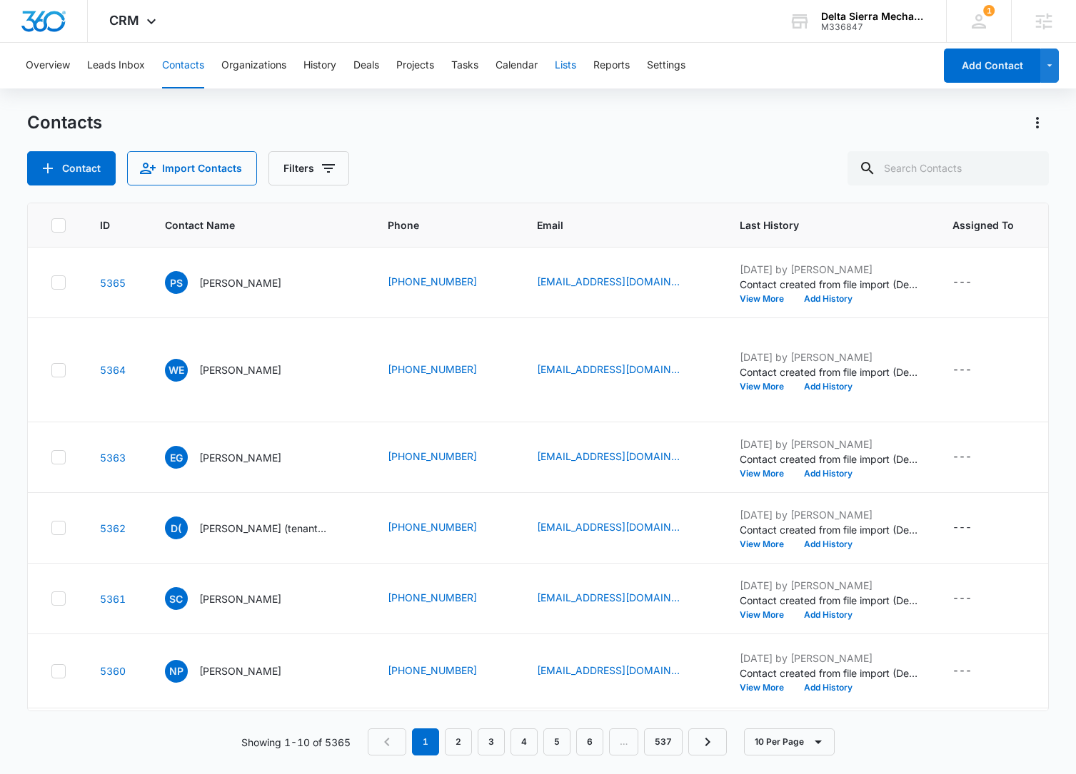
click at [568, 74] on button "Lists" at bounding box center [565, 66] width 21 height 46
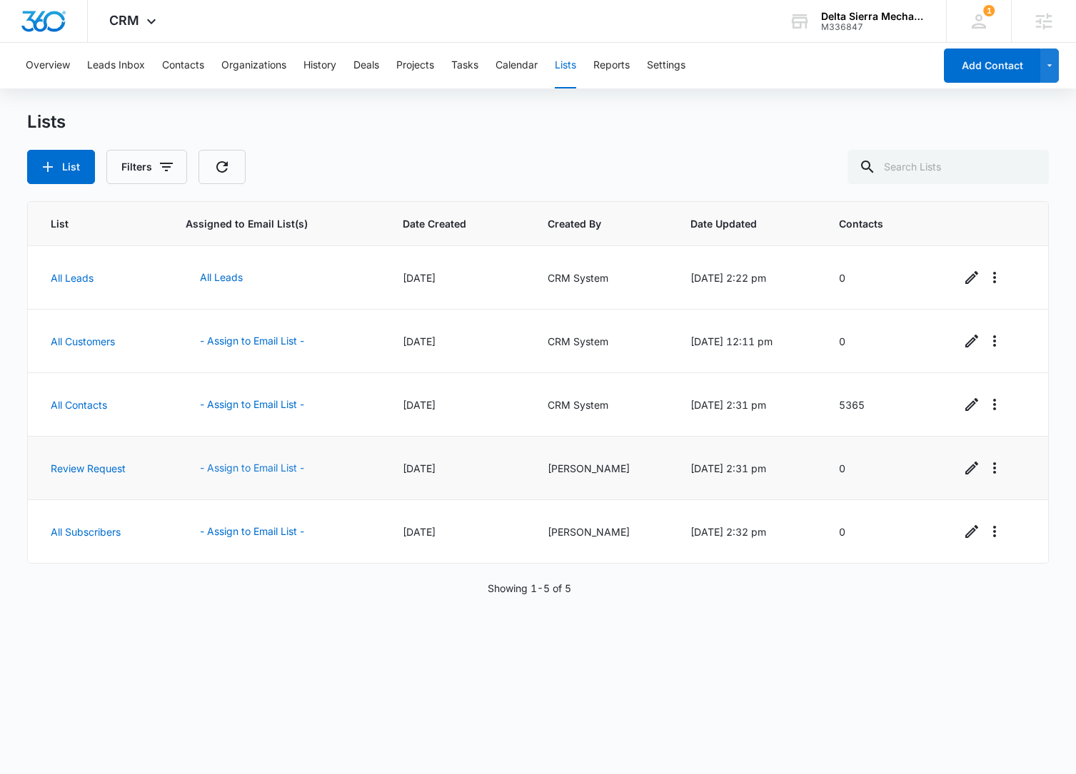
click at [235, 465] on button "- Assign to Email List -" at bounding box center [252, 468] width 133 height 34
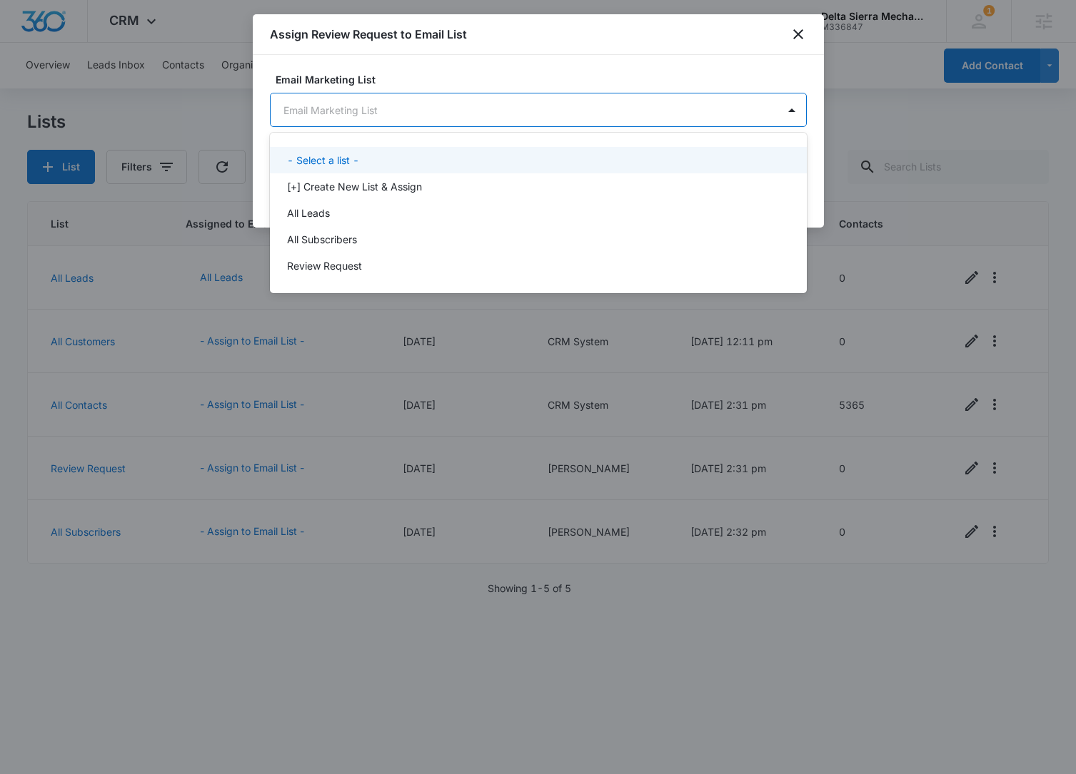
click at [430, 112] on body "CRM Apps Reputation Websites Forms CRM Email Social Content Ads Intelligence Fi…" at bounding box center [538, 387] width 1076 height 774
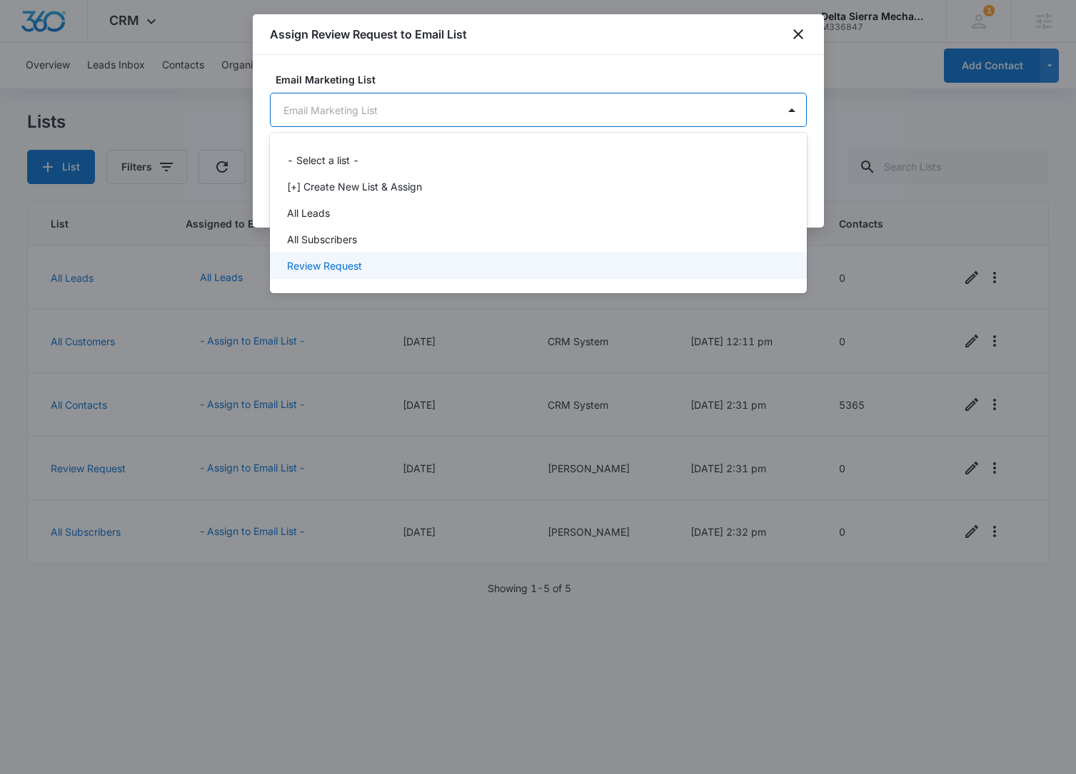
click at [415, 281] on div "- Select a list - [+] Create New List & Assign All Leads All Subscribers Review…" at bounding box center [538, 213] width 537 height 138
click at [413, 268] on div "Review Request" at bounding box center [537, 265] width 500 height 15
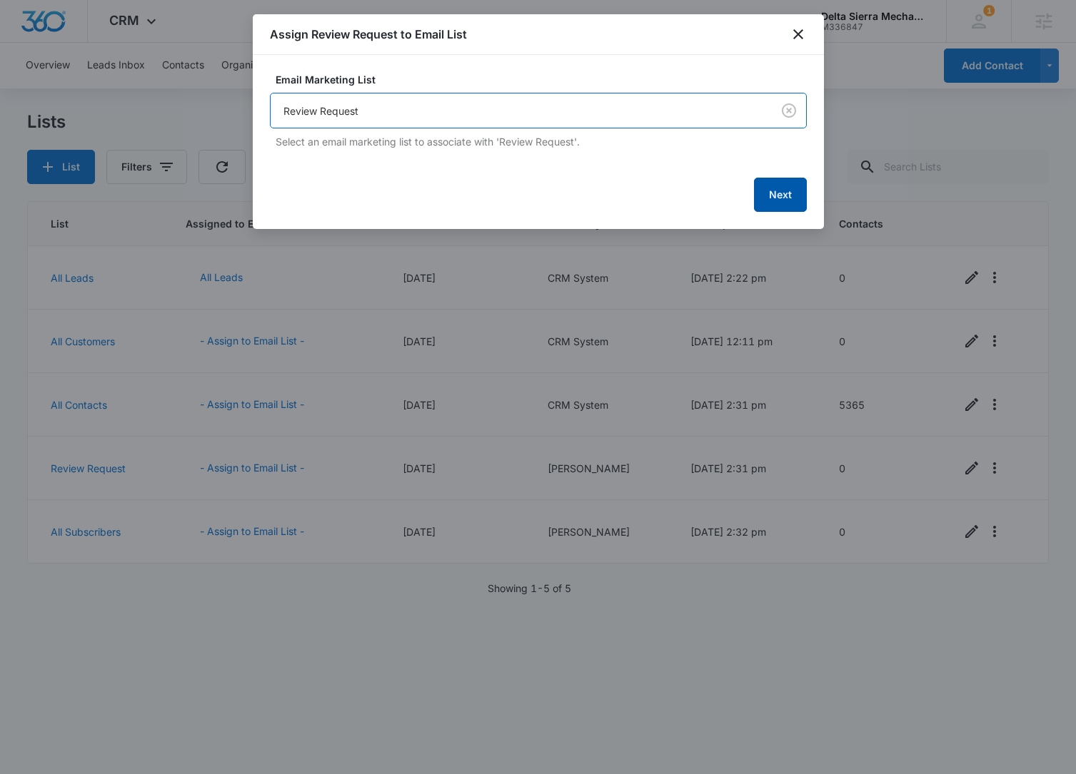
click at [796, 196] on button "Next" at bounding box center [780, 195] width 53 height 34
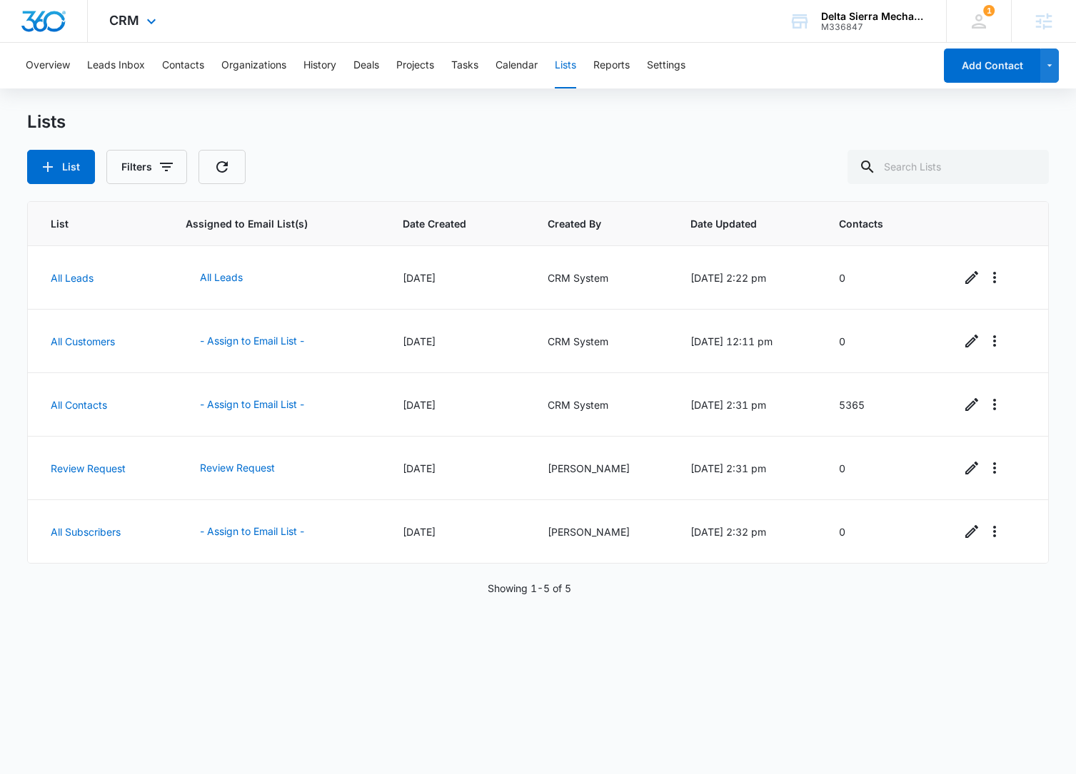
click at [61, 25] on img "Dashboard" at bounding box center [44, 21] width 46 height 21
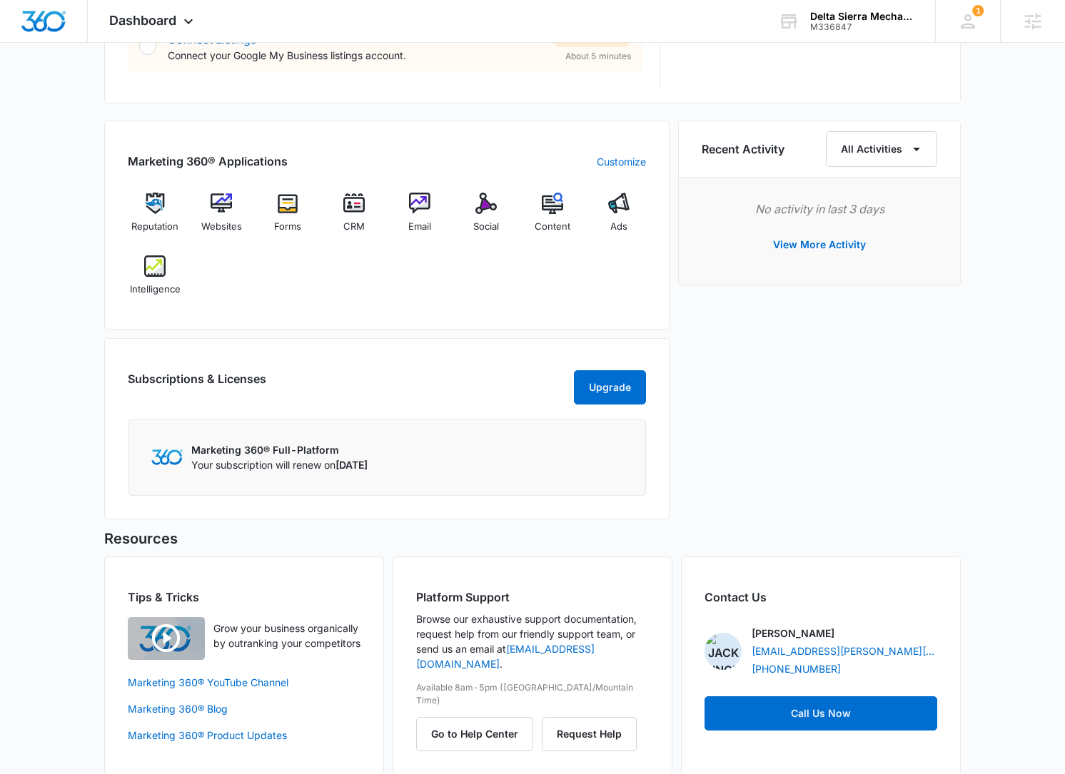
scroll to position [829, 0]
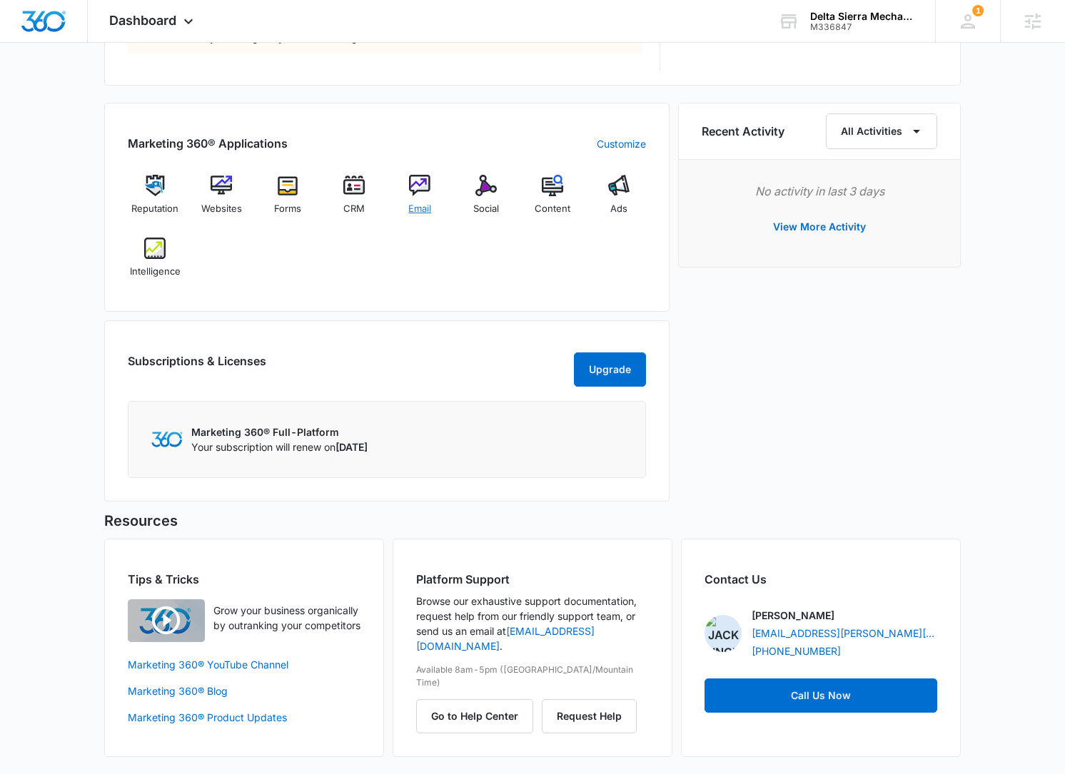
click at [427, 181] on img at bounding box center [419, 185] width 21 height 21
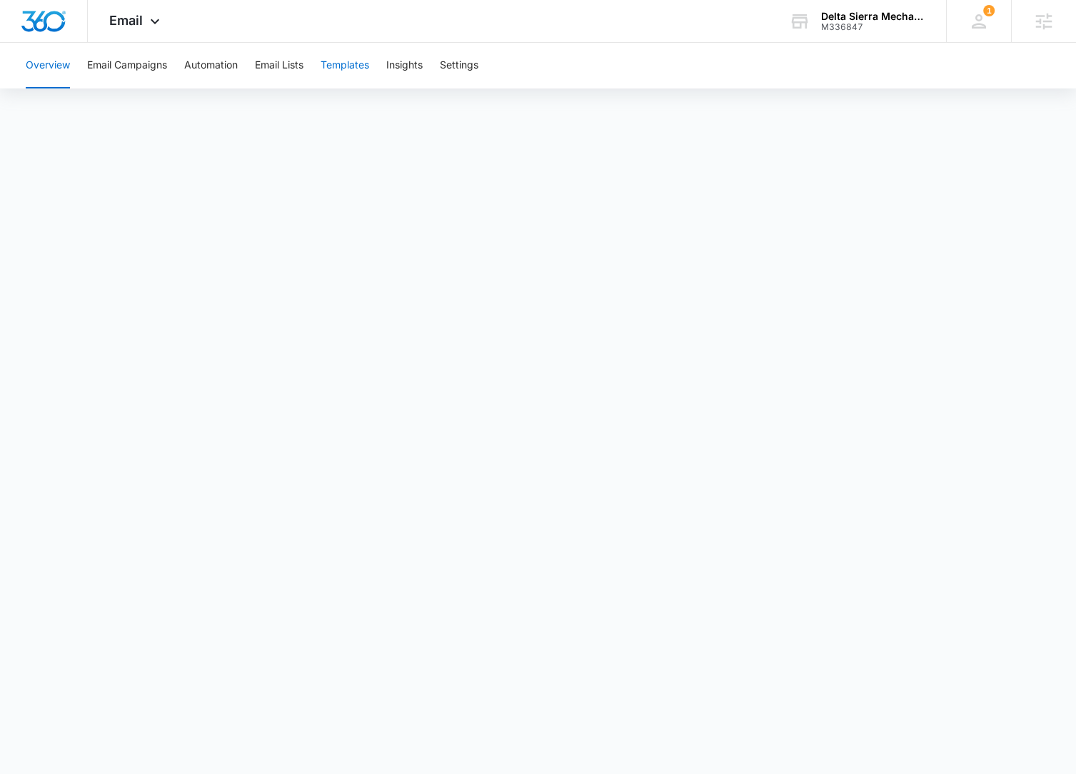
click at [345, 74] on button "Templates" at bounding box center [344, 66] width 49 height 46
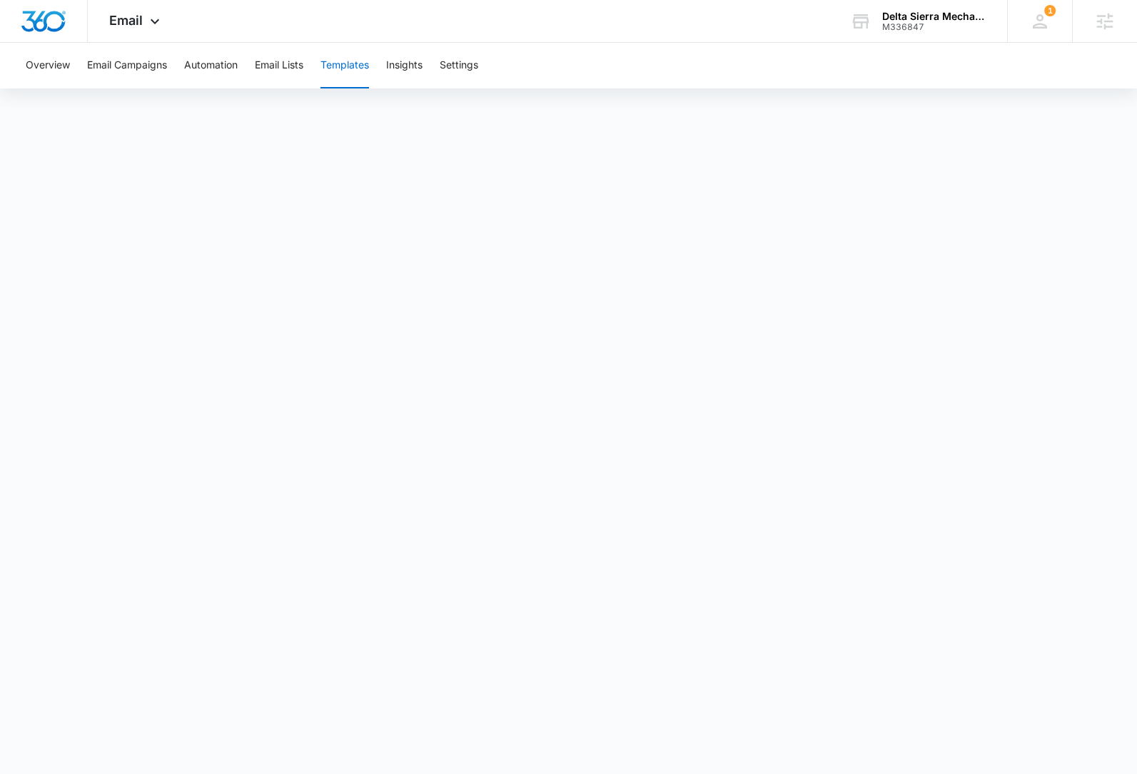
click at [350, 66] on button "Templates" at bounding box center [344, 66] width 49 height 46
click at [41, 21] on img "Dashboard" at bounding box center [44, 21] width 46 height 21
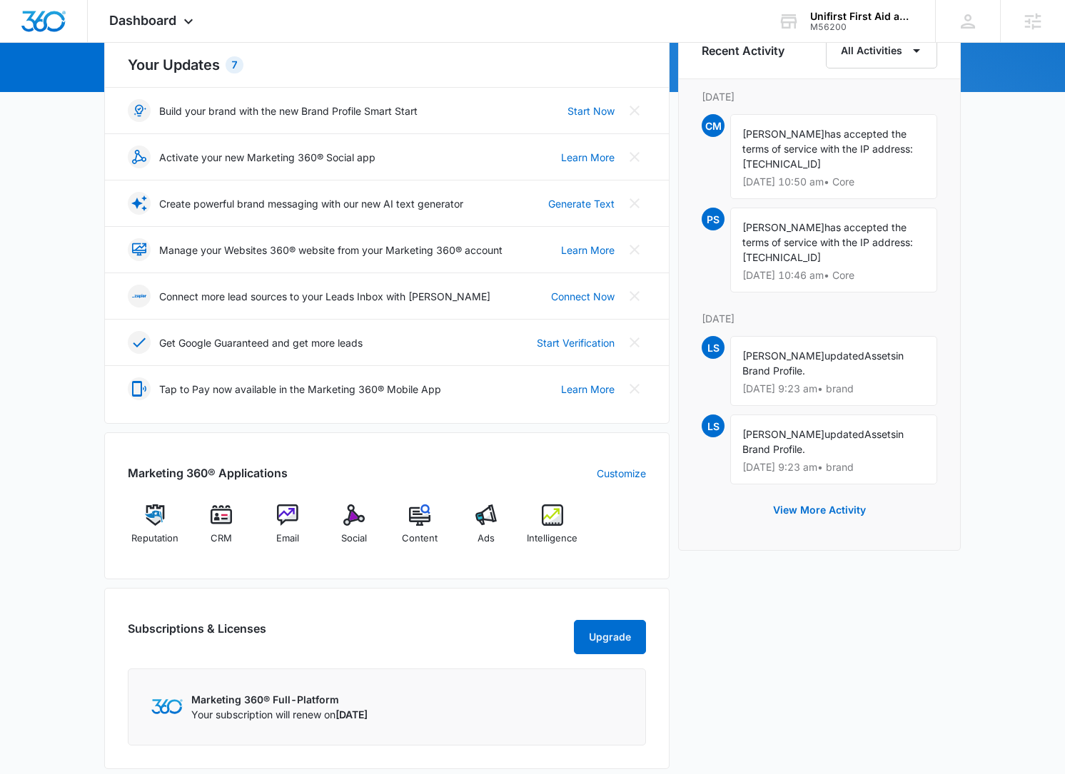
scroll to position [174, 0]
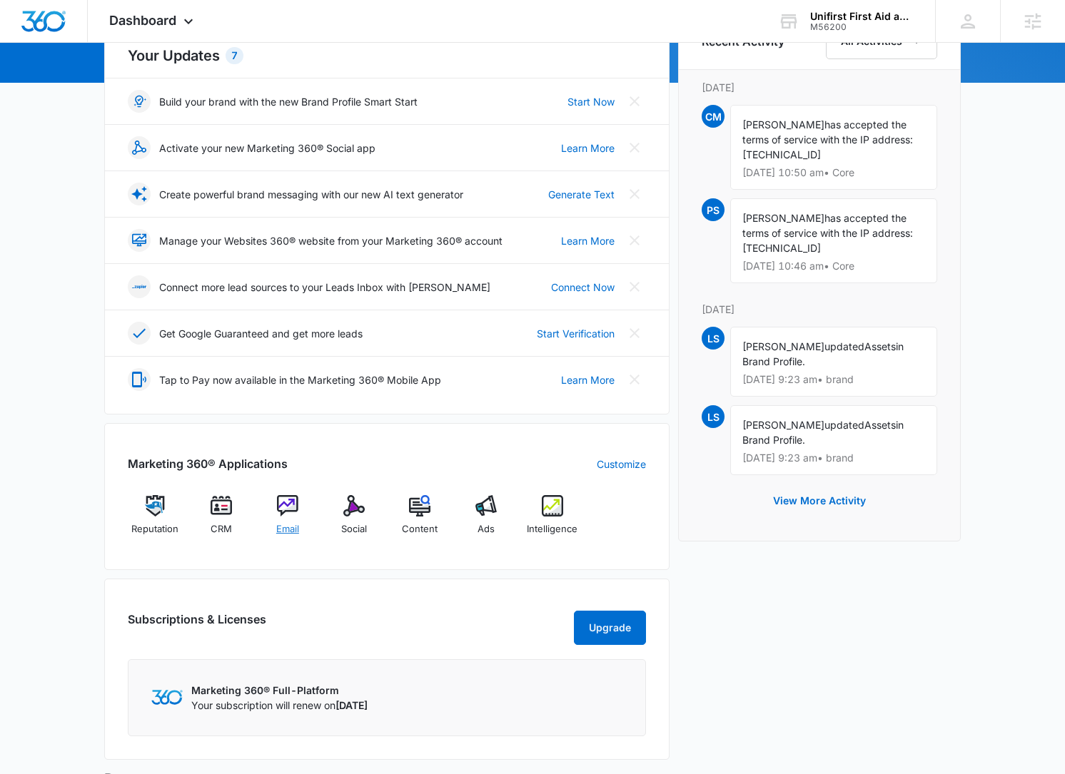
click at [289, 510] on img at bounding box center [287, 505] width 21 height 21
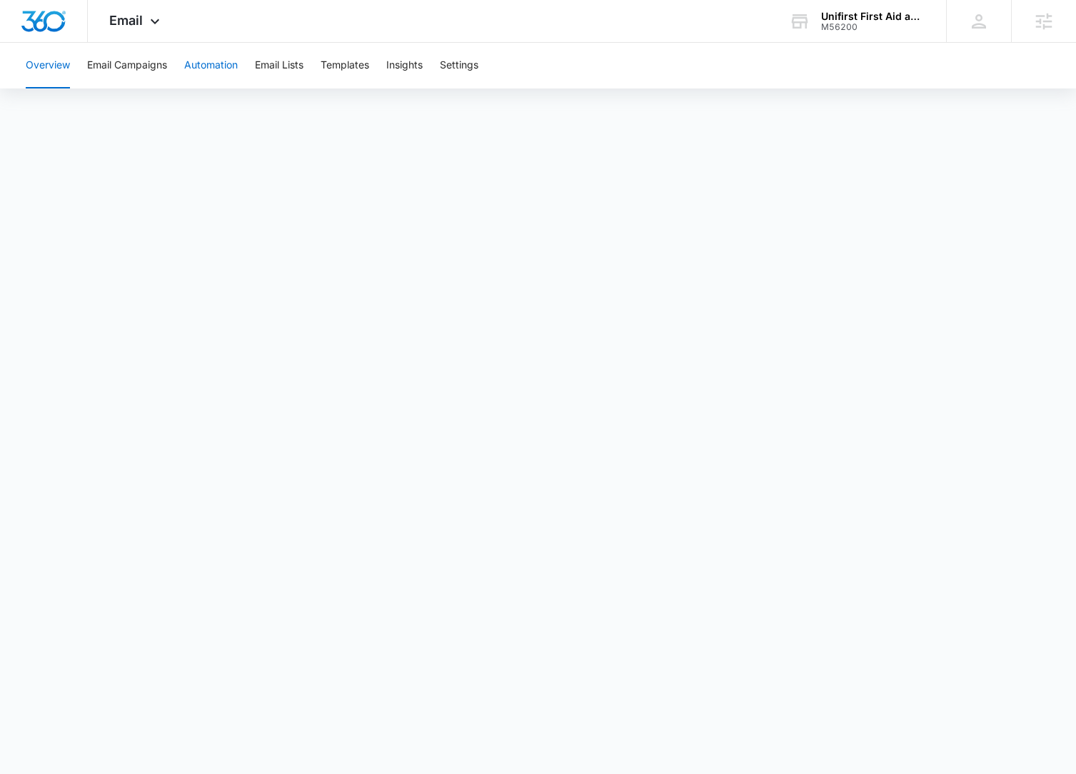
click at [226, 66] on button "Automation" at bounding box center [211, 66] width 54 height 46
click at [343, 68] on button "Templates" at bounding box center [344, 66] width 49 height 46
click at [45, 18] on img "Dashboard" at bounding box center [44, 21] width 46 height 21
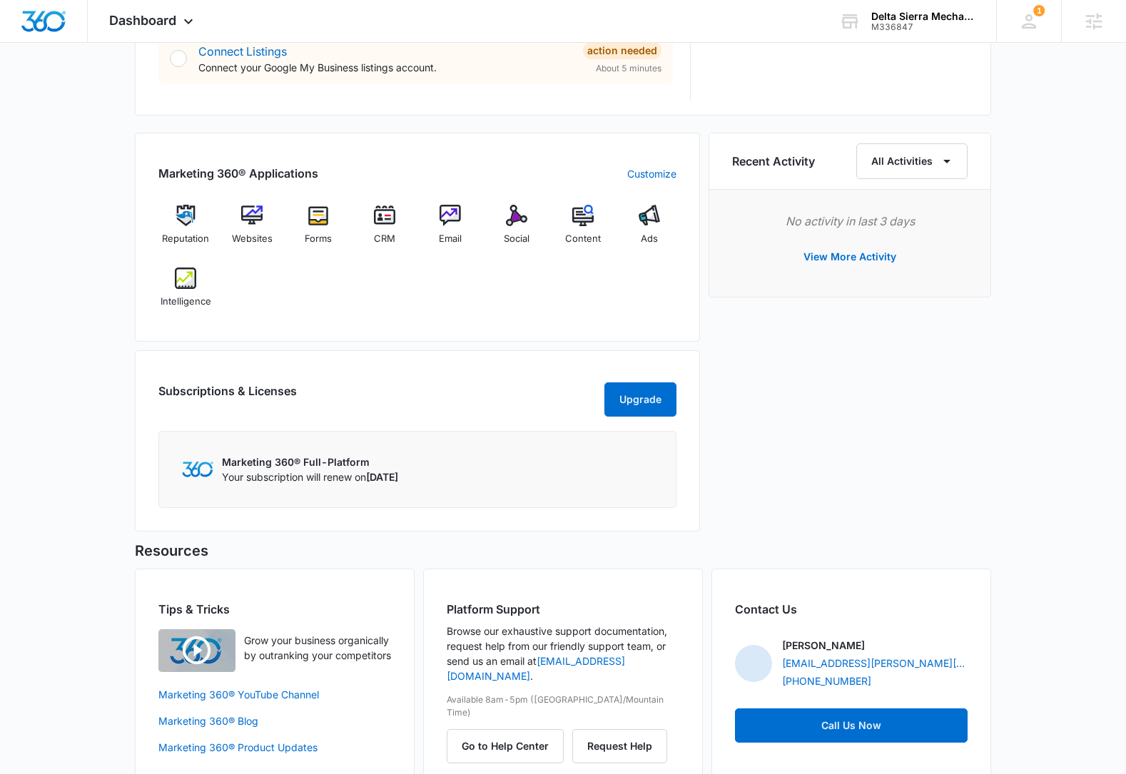
scroll to position [819, 0]
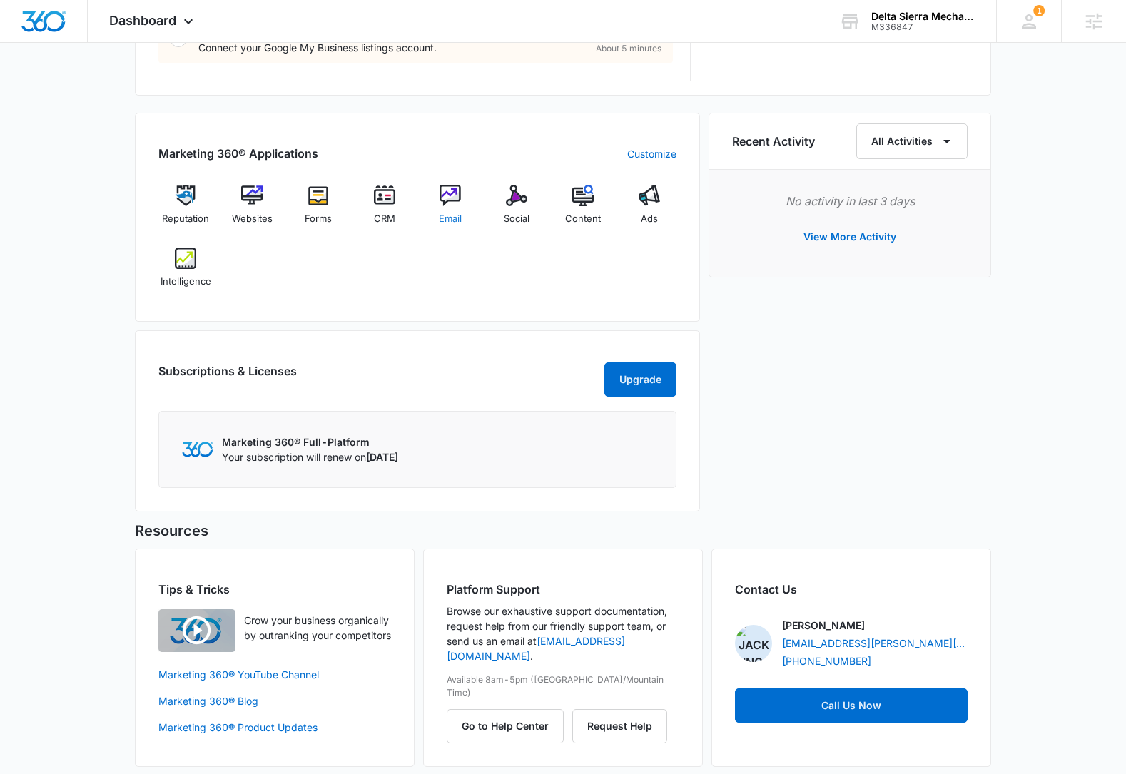
click at [449, 202] on img at bounding box center [450, 195] width 21 height 21
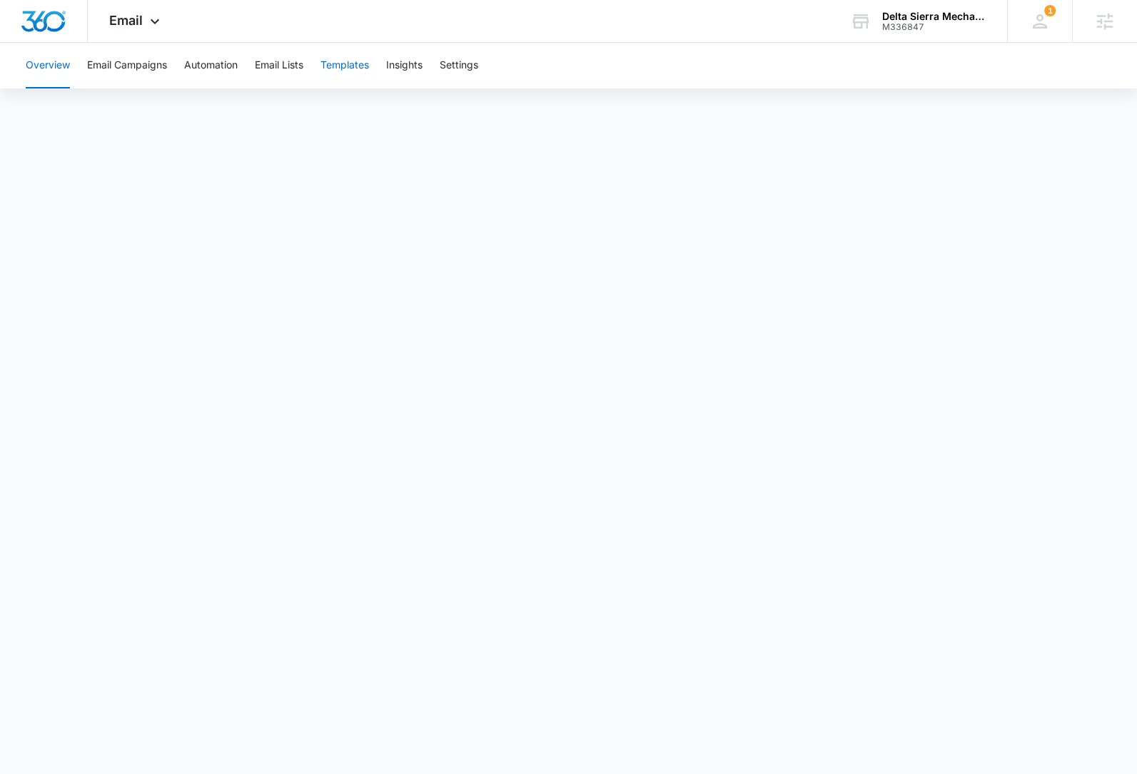
click at [325, 67] on button "Templates" at bounding box center [344, 66] width 49 height 46
